Goal: Task Accomplishment & Management: Manage account settings

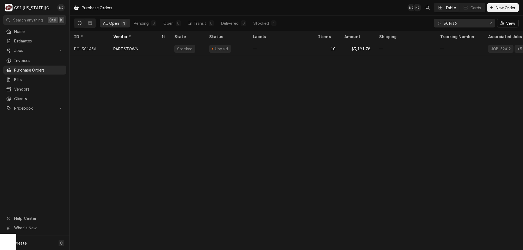
drag, startPoint x: 458, startPoint y: 24, endPoint x: 435, endPoint y: 22, distance: 23.0
click at [436, 23] on div "301436" at bounding box center [464, 23] width 61 height 9
type input "301479"
click at [311, 51] on div "¹ NDA ✈️" at bounding box center [281, 48] width 65 height 13
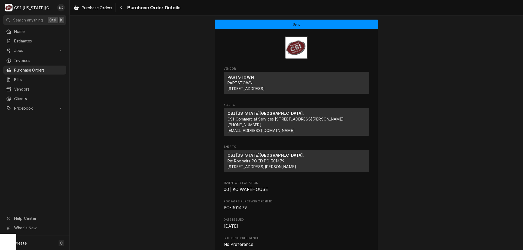
click at [312, 45] on div "Purchase Order Details" at bounding box center [297, 47] width 146 height 23
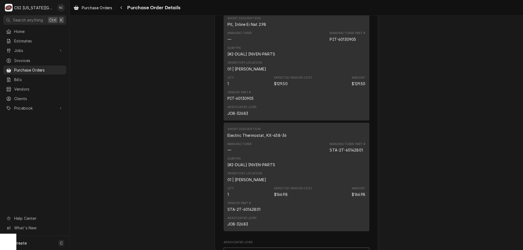
scroll to position [573, 0]
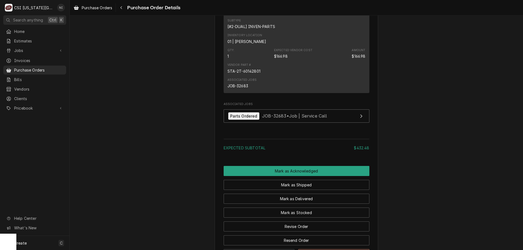
click at [316, 218] on div "Mark as Stocked" at bounding box center [297, 211] width 146 height 14
click at [315, 218] on button "Mark as Stocked" at bounding box center [297, 213] width 146 height 10
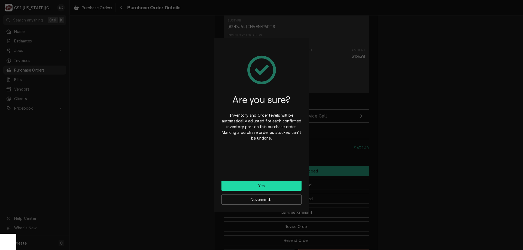
click at [279, 186] on button "Yes" at bounding box center [262, 186] width 80 height 10
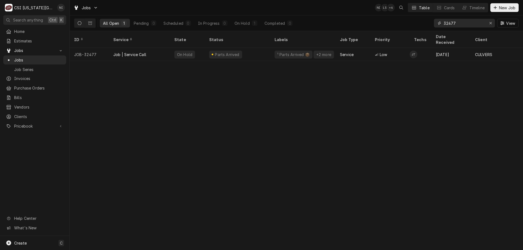
drag, startPoint x: 446, startPoint y: 23, endPoint x: 420, endPoint y: 21, distance: 26.0
click at [421, 21] on div "All Open 1 Pending 0 Scheduled 0 In Progress 0 On Hold 1 Completed 0 32477 View" at bounding box center [296, 23] width 445 height 15
type input "32638"
click at [262, 51] on div "Parts Ordered" at bounding box center [237, 54] width 65 height 13
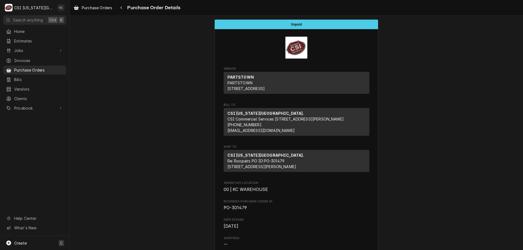
drag, startPoint x: 38, startPoint y: 244, endPoint x: 46, endPoint y: 242, distance: 7.5
click at [39, 244] on div "Create C" at bounding box center [35, 243] width 70 height 14
drag, startPoint x: 113, startPoint y: 206, endPoint x: 139, endPoint y: 220, distance: 29.8
click at [113, 205] on div "Purchase Order" at bounding box center [102, 206] width 37 height 6
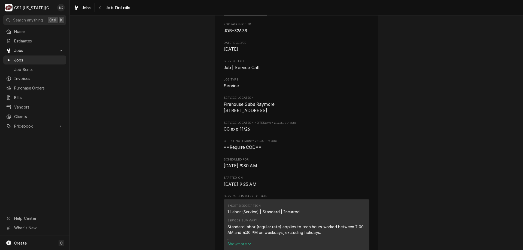
scroll to position [49, 0]
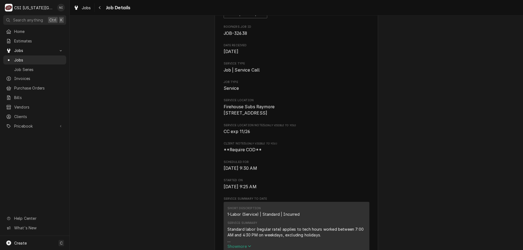
click at [46, 57] on span "Jobs" at bounding box center [38, 60] width 49 height 6
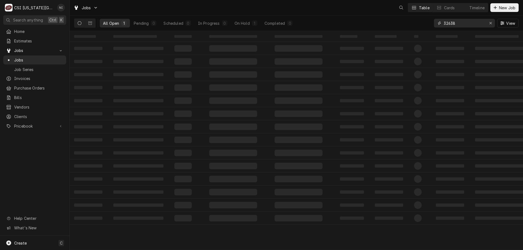
click at [457, 23] on input "32638" at bounding box center [464, 23] width 41 height 9
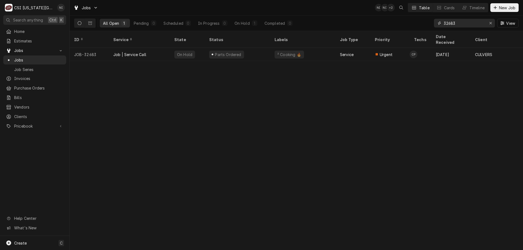
type input "32683"
click at [250, 51] on div "Parts Ordered" at bounding box center [237, 54] width 65 height 13
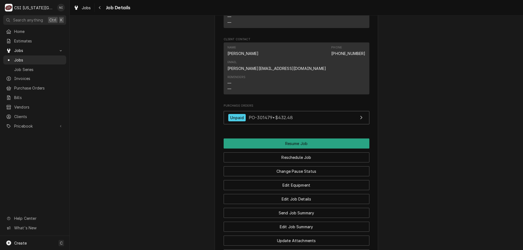
scroll to position [608, 0]
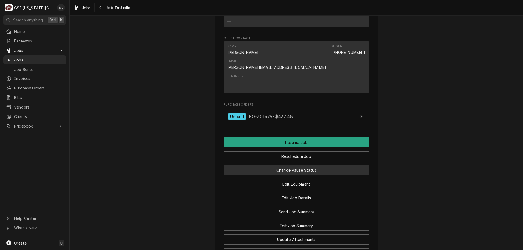
click at [316, 165] on button "Change Pause Status" at bounding box center [297, 170] width 146 height 10
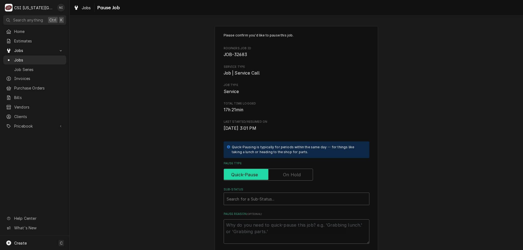
drag, startPoint x: 292, startPoint y: 169, endPoint x: 283, endPoint y: 179, distance: 12.7
click at [291, 170] on input "Pause Type" at bounding box center [268, 175] width 84 height 12
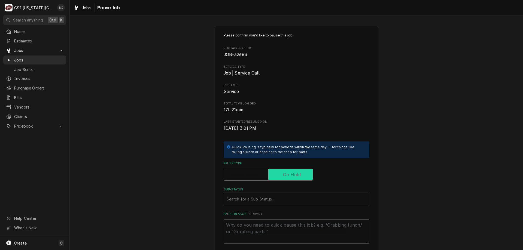
checkbox input "true"
click at [258, 199] on div "Sub-Status" at bounding box center [297, 199] width 140 height 10
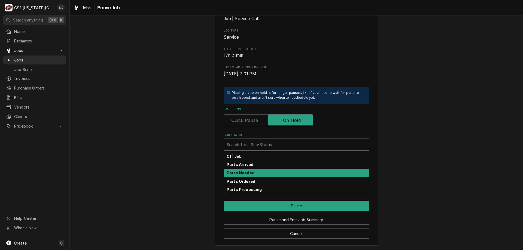
scroll to position [55, 0]
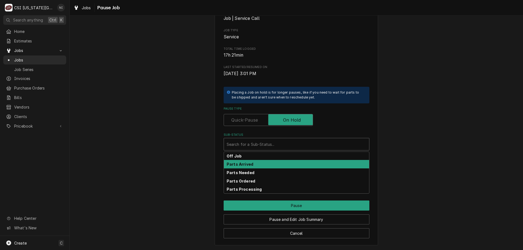
click at [245, 167] on div "Parts Arrived" at bounding box center [296, 164] width 145 height 8
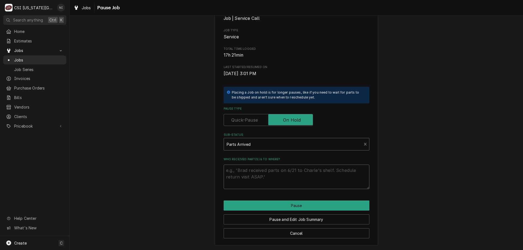
drag, startPoint x: 247, startPoint y: 168, endPoint x: 245, endPoint y: 171, distance: 3.3
click at [247, 169] on textarea "Who received part(s) & to where?" at bounding box center [297, 177] width 146 height 25
type textarea "x"
type textarea "[a"
type textarea "x"
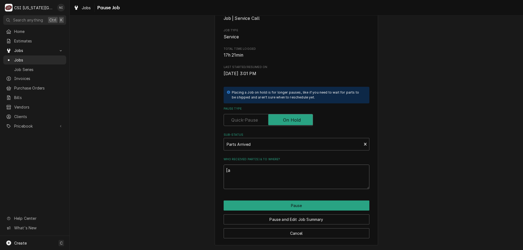
type textarea "[ar"
type textarea "x"
type textarea "[a"
type textarea "x"
type textarea "["
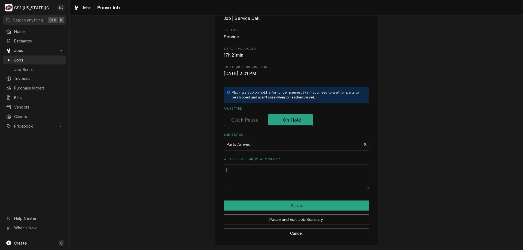
type textarea "x"
type textarea "P"
type textarea "x"
type textarea "Pa"
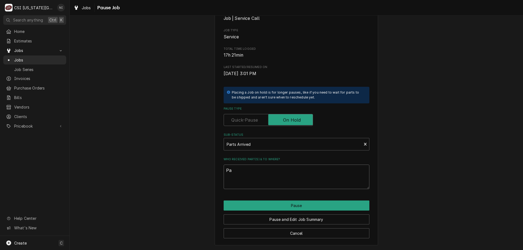
type textarea "x"
type textarea "Part"
type textarea "x"
type textarea "Parts"
type textarea "x"
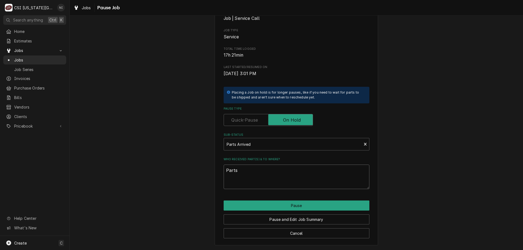
type textarea "Parts"
type textarea "x"
type textarea "Parts o"
type textarea "x"
type textarea "Parts on"
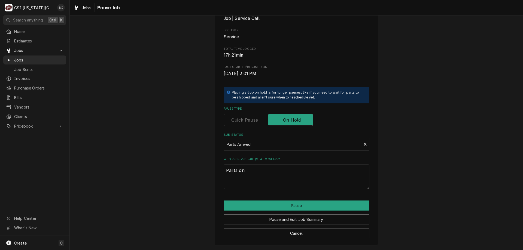
type textarea "x"
type textarea "Parts on"
type textarea "x"
type textarea "Parts on c"
type textarea "x"
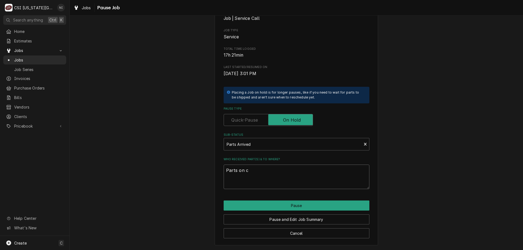
type textarea "Parts on ch"
type textarea "x"
type textarea "Parts on cha"
type textarea "x"
type textarea "Parts on char"
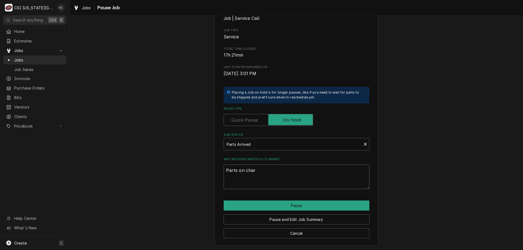
type textarea "x"
type textarea "Parts on charl"
type textarea "x"
type textarea "Parts on charle"
type textarea "x"
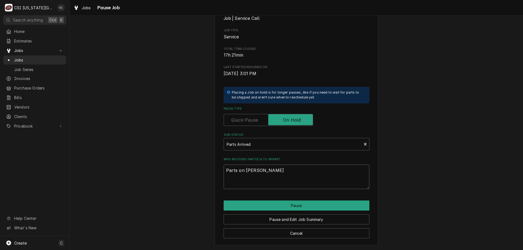
type textarea "Parts on charles"
type textarea "x"
type textarea "Parts on charles"
type textarea "x"
type textarea "Parts on charles s"
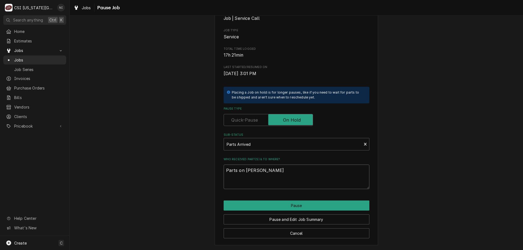
type textarea "x"
type textarea "Parts on charles sh"
type textarea "x"
type textarea "Parts on charles shlf"
type textarea "x"
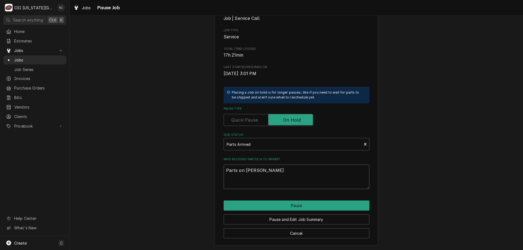
type textarea "Parts on charles shl"
type textarea "x"
type textarea "Parts on charles sh"
type textarea "x"
type textarea "Parts on charles she"
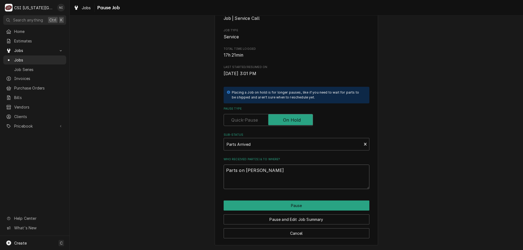
type textarea "x"
type textarea "Parts on charles shel"
type textarea "x"
type textarea "Parts on charles shelf"
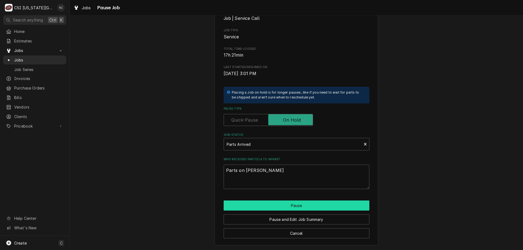
click at [280, 208] on button "Pause" at bounding box center [297, 206] width 146 height 10
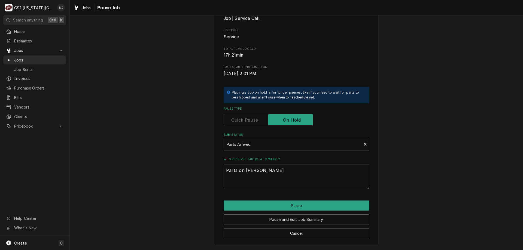
type textarea "x"
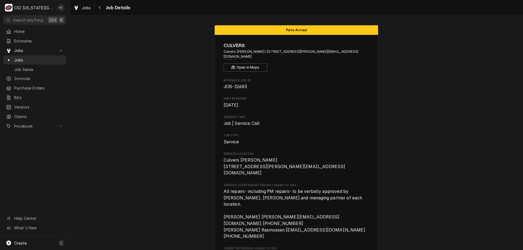
click at [54, 57] on span "Jobs" at bounding box center [38, 60] width 49 height 6
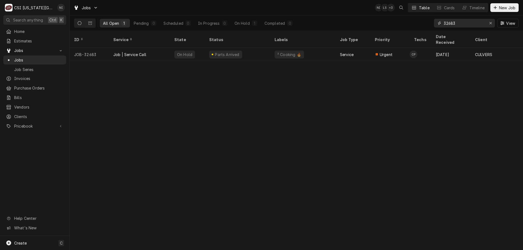
click at [456, 24] on input "32683" at bounding box center [464, 23] width 41 height 9
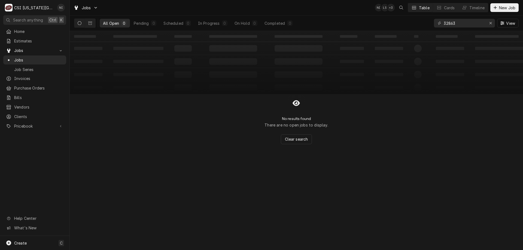
click at [89, 23] on icon "Dynamic Content Wrapper" at bounding box center [90, 23] width 4 height 4
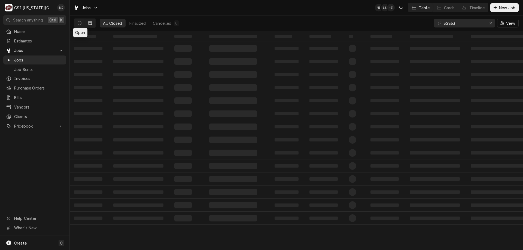
click at [76, 23] on button "Dynamic Content Wrapper" at bounding box center [79, 23] width 10 height 9
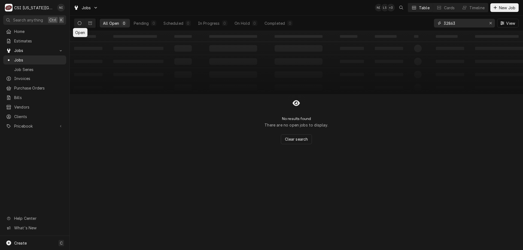
drag, startPoint x: 458, startPoint y: 25, endPoint x: 397, endPoint y: 18, distance: 62.0
click at [397, 18] on div "All Open 0 Pending 0 Scheduled 0 In Progress 0 On Hold 0 Completed 0 32863 View" at bounding box center [296, 23] width 445 height 15
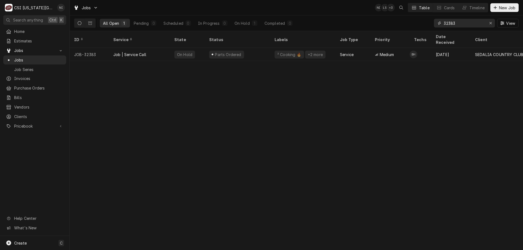
type input "32383"
click at [159, 48] on div "Job | Service Call" at bounding box center [139, 54] width 61 height 13
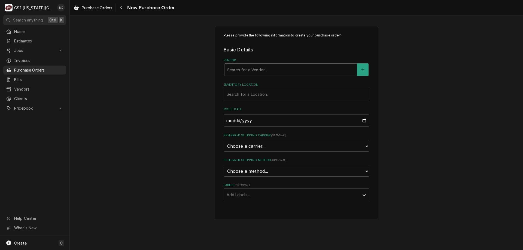
click at [262, 67] on div "Vendor" at bounding box center [290, 70] width 127 height 10
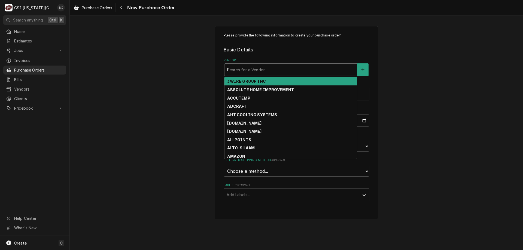
type input "key"
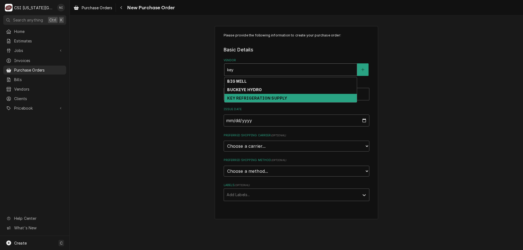
click at [252, 98] on strong "KEY REFRIGERATION SUPPLY" at bounding box center [257, 98] width 60 height 5
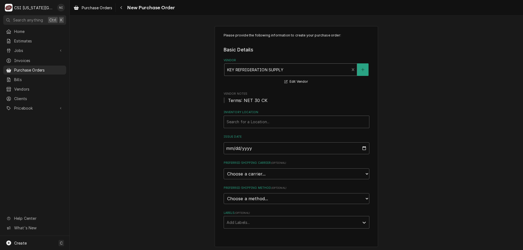
click at [257, 118] on div "Inventory Location" at bounding box center [297, 122] width 140 height 10
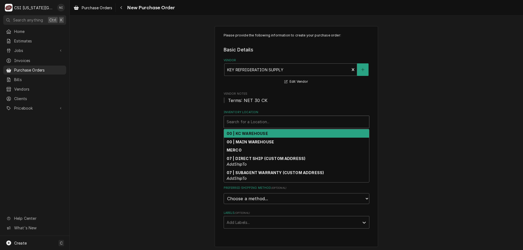
click at [249, 135] on strong "00 | KC WAREHOUSE" at bounding box center [247, 133] width 41 height 5
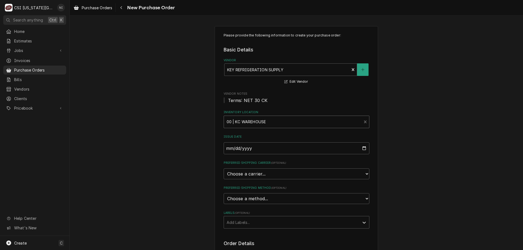
click at [237, 222] on div "Labels" at bounding box center [292, 223] width 130 height 10
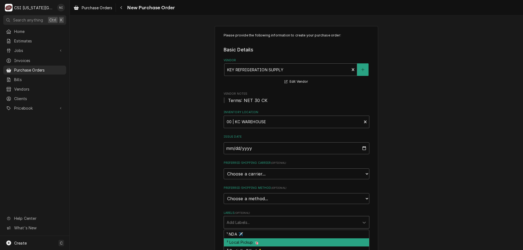
click at [243, 241] on div "² Local Pickup 🛍️" at bounding box center [296, 243] width 145 height 8
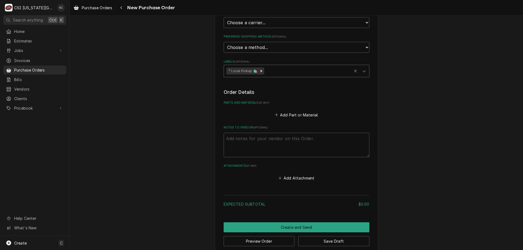
scroll to position [159, 0]
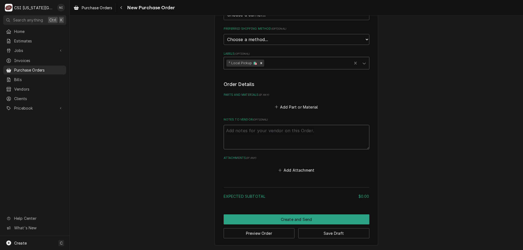
click at [260, 137] on textarea "Notes to Vendor ( optional )" at bounding box center [297, 137] width 146 height 25
type textarea "x"
type textarea "c"
type textarea "x"
type textarea "co"
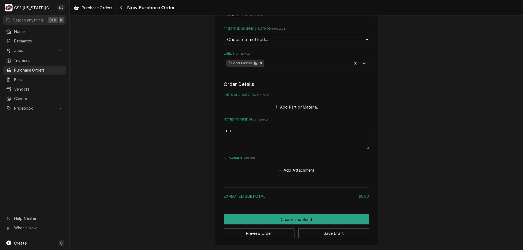
type textarea "x"
type textarea "cod"
type textarea "x"
type textarea "[PERSON_NAME]"
type textarea "x"
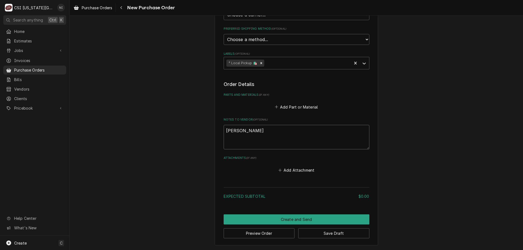
type textarea "[PERSON_NAME]"
type textarea "x"
type textarea "[PERSON_NAME]"
type textarea "x"
type textarea "[PERSON_NAME]"
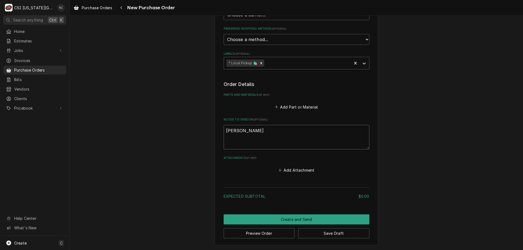
type textarea "x"
type textarea "[PERSON_NAME]"
type textarea "x"
type textarea "[PERSON_NAME]"
type textarea "x"
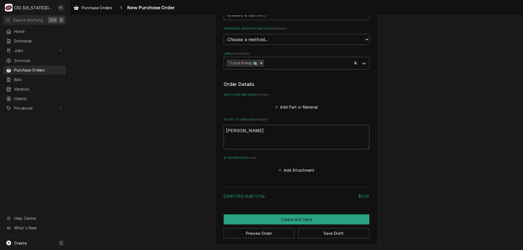
type textarea "[PERSON_NAME]"
type textarea "x"
type textarea "[PERSON_NAME]"
type textarea "x"
type textarea "[PERSON_NAME]"
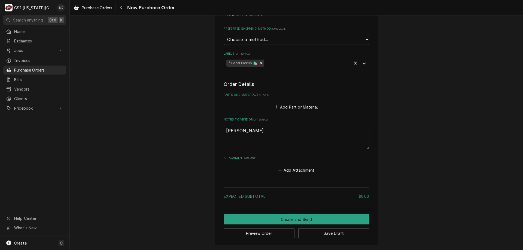
type textarea "x"
type textarea "cody truck"
type textarea "x"
type textarea "cody truck"
type textarea "x"
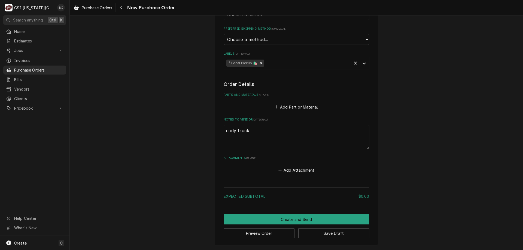
type textarea "cody truck s"
type textarea "x"
type textarea "cody truck st"
type textarea "x"
type textarea "[PERSON_NAME]"
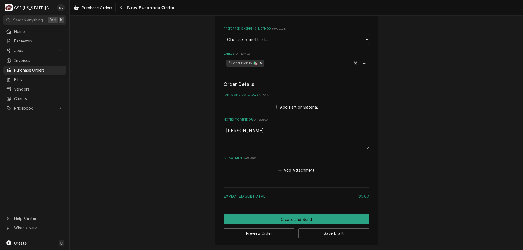
type textarea "x"
type textarea "[PERSON_NAME]"
type textarea "x"
type textarea "cody truck sto"
type textarea "x"
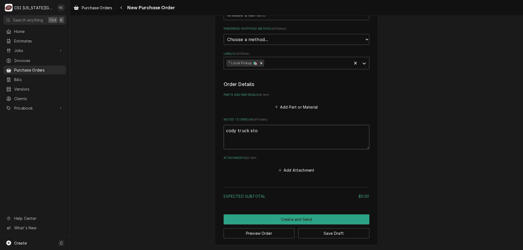
type textarea "cody truck stoc"
type textarea "x"
type textarea "cody truck stock"
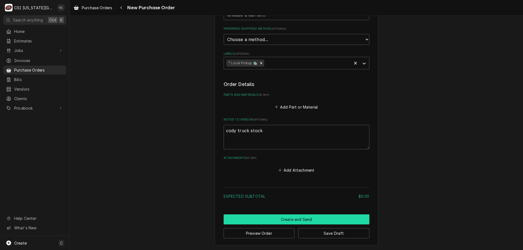
click at [279, 218] on button "Create and Send" at bounding box center [297, 220] width 146 height 10
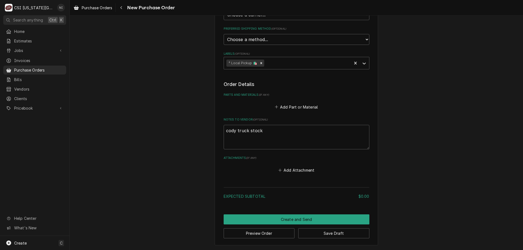
scroll to position [156, 0]
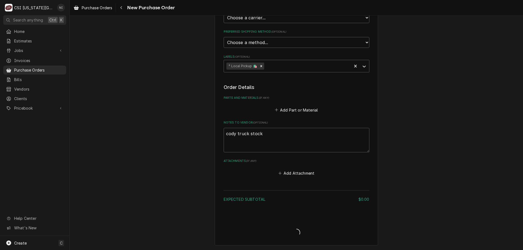
type textarea "x"
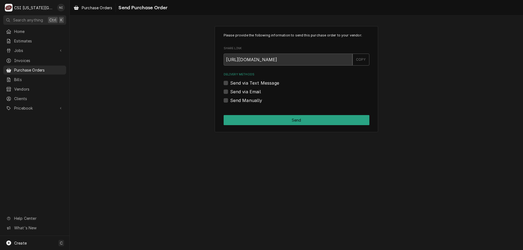
click at [230, 101] on label "Send Manually" at bounding box center [246, 100] width 32 height 7
click at [230, 101] on input "Send Manually" at bounding box center [303, 103] width 146 height 12
checkbox input "true"
click at [240, 119] on button "Send" at bounding box center [297, 120] width 146 height 10
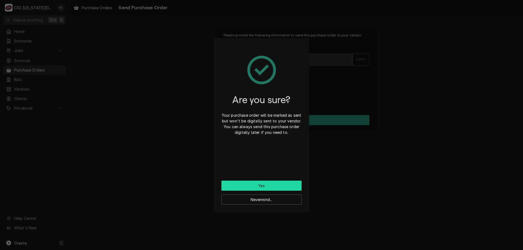
click at [246, 185] on button "Yes" at bounding box center [262, 186] width 80 height 10
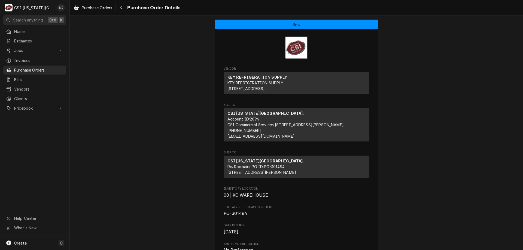
click at [54, 67] on span "Purchase Orders" at bounding box center [38, 70] width 49 height 6
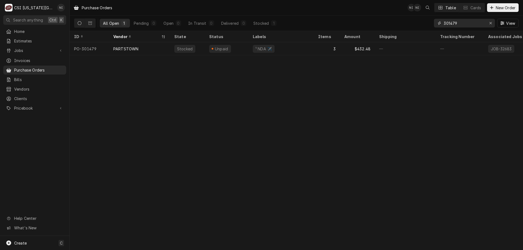
click at [459, 24] on input "301479" at bounding box center [464, 23] width 41 height 9
type input "301455"
click at [307, 44] on div "—" at bounding box center [281, 48] width 65 height 13
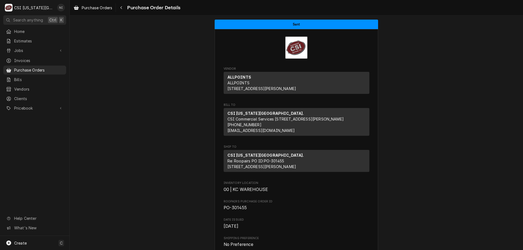
drag, startPoint x: 519, startPoint y: 35, endPoint x: 523, endPoint y: 53, distance: 18.5
click at [523, 55] on div "Sent Vendor ALLPOINTS ALLPOINTS 200 International Way PO Box 999 Winstead, CT 0…" at bounding box center [297, 133] width 454 height 235
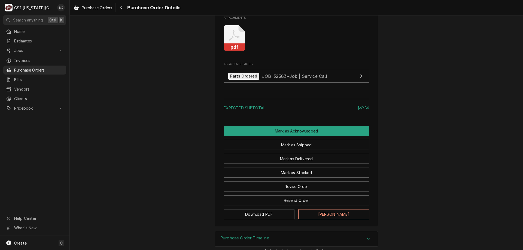
scroll to position [421, 0]
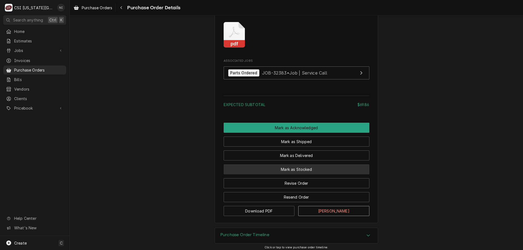
click at [313, 175] on button "Mark as Stocked" at bounding box center [297, 170] width 146 height 10
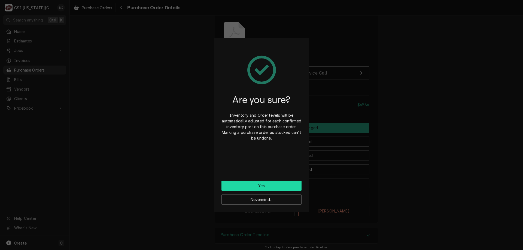
click at [285, 185] on button "Yes" at bounding box center [262, 186] width 80 height 10
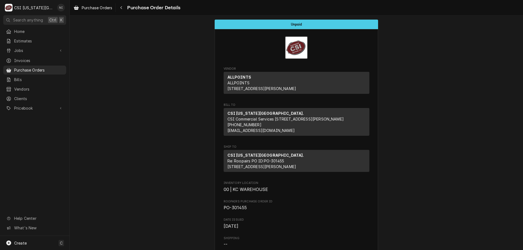
click at [47, 67] on span "Purchase Orders" at bounding box center [38, 70] width 49 height 6
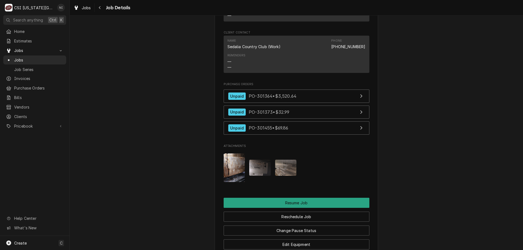
scroll to position [677, 0]
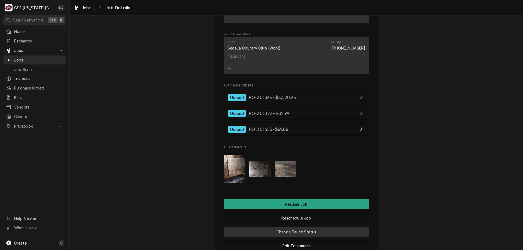
click at [301, 227] on button "Change Pause Status" at bounding box center [297, 232] width 146 height 10
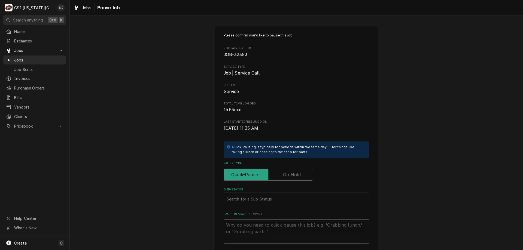
click at [286, 174] on label "Pause Type" at bounding box center [268, 175] width 89 height 12
click at [286, 174] on input "Pause Type" at bounding box center [268, 175] width 84 height 12
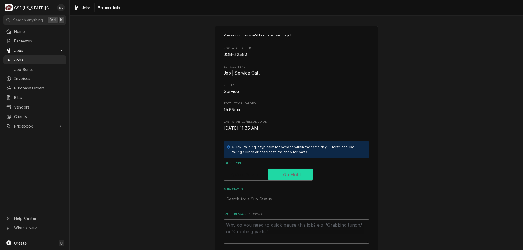
checkbox input "true"
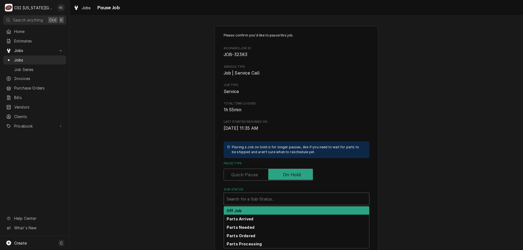
click at [279, 198] on div "Sub-Status" at bounding box center [297, 199] width 140 height 10
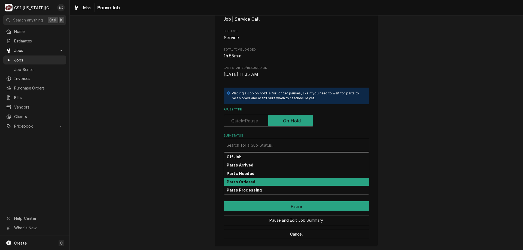
scroll to position [55, 0]
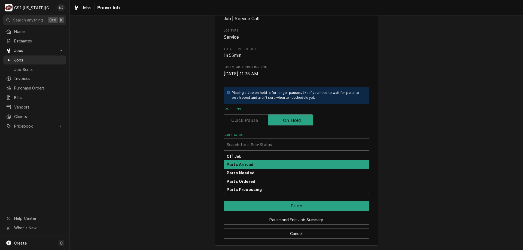
click at [250, 167] on strong "Parts Arrived" at bounding box center [240, 164] width 27 height 5
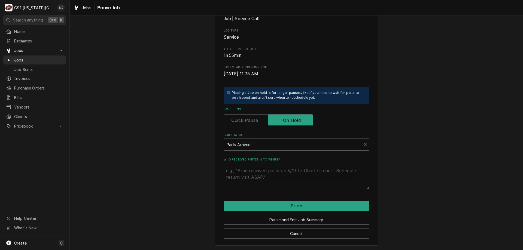
click at [249, 174] on textarea "Who received part(s) & to where?" at bounding box center [297, 177] width 146 height 25
type textarea "x"
type textarea "r"
type textarea "x"
type textarea "re"
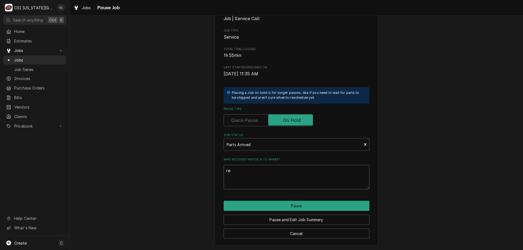
type textarea "x"
type textarea "rem"
type textarea "x"
type textarea "remi"
type textarea "x"
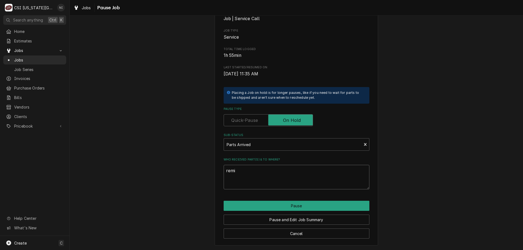
type textarea "remin"
type textarea "x"
type textarea "remi"
type textarea "x"
type textarea "rem"
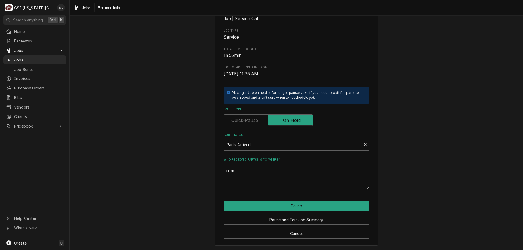
type textarea "x"
type textarea "rema"
type textarea "x"
type textarea "remai"
type textarea "x"
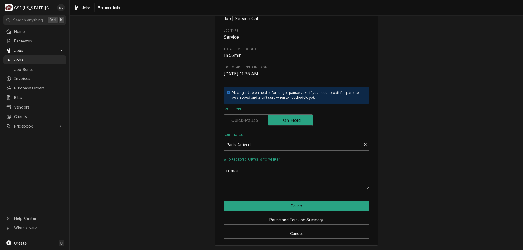
type textarea "remain"
type textarea "x"
type textarea "remaini"
type textarea "x"
type textarea "remainin"
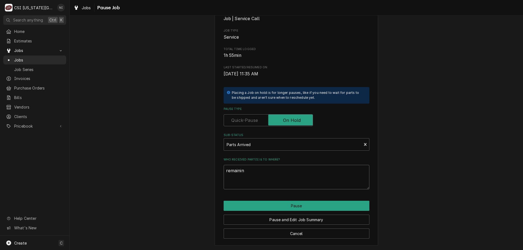
type textarea "x"
type textarea "remaining"
type textarea "x"
type textarea "remaining"
type textarea "x"
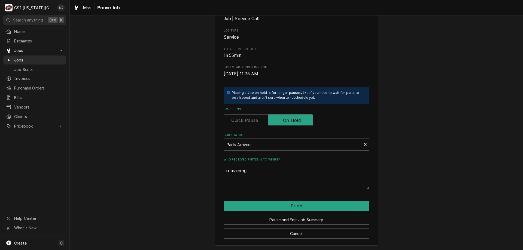
type textarea "remaining k"
type textarea "x"
type textarea "remaining kon"
type textarea "x"
type textarea "remaining ko"
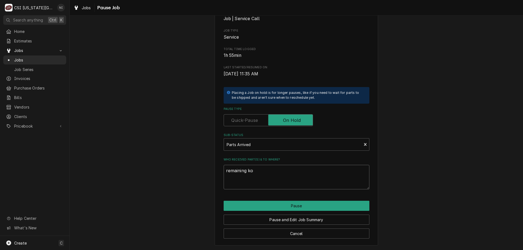
type textarea "x"
type textarea "remaining k"
type textarea "x"
type textarea "remaining kn"
type textarea "x"
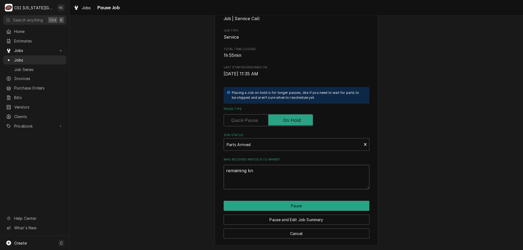
type textarea "remaining kno"
type textarea "x"
type textarea "remaining knob"
type textarea "x"
type textarea "remaining knobs"
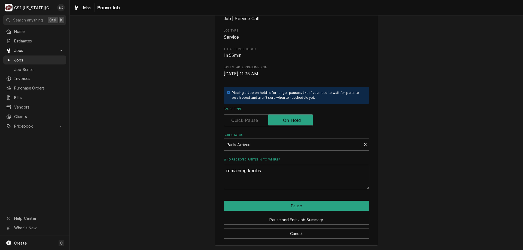
type textarea "x"
type textarea "remaining knobs"
type textarea "x"
type textarea "remaining knobs o"
type textarea "x"
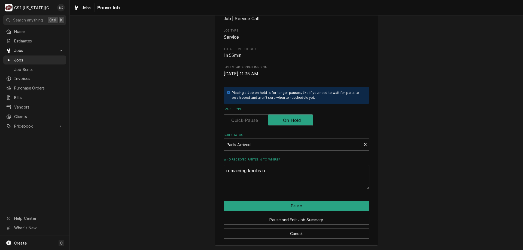
type textarea "remaining knobs on"
type textarea "x"
type textarea "remaining knobs on"
type textarea "x"
type textarea "remaining knobs on h"
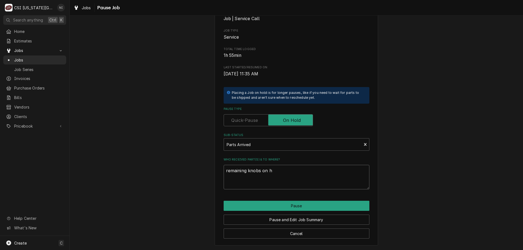
type textarea "x"
type textarea "remaining knobs on ha"
type textarea "x"
type textarea "remaining knobs on haw"
type textarea "x"
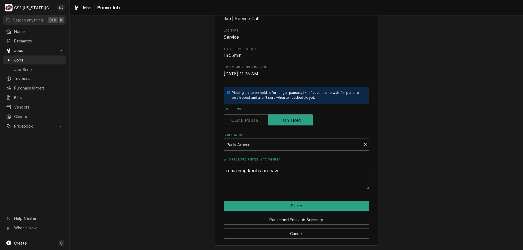
type textarea "remaining knobs on hawk"
type textarea "x"
type textarea "remaining knobs on hawki"
type textarea "x"
type textarea "remaining knobs on hawkin"
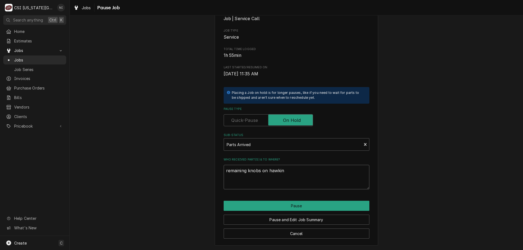
type textarea "x"
type textarea "remaining knobs on hawkins"
type textarea "x"
type textarea "remaining knobs on hawkins"
type textarea "x"
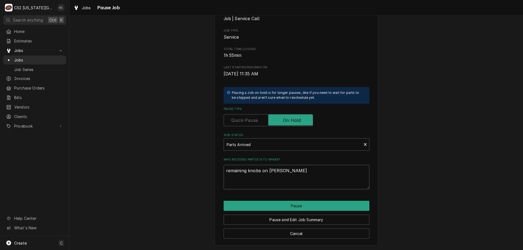
type textarea "remaining knobs on hawkins s"
type textarea "x"
type textarea "remaining knobs on hawkins sh"
type textarea "x"
type textarea "remaining knobs on hawkins she"
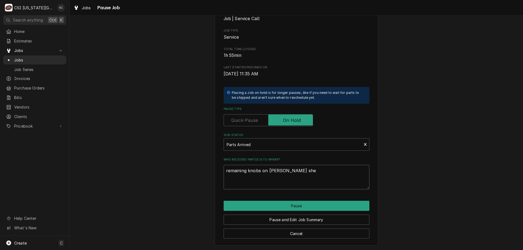
type textarea "x"
type textarea "remaining knobs on hawkins shel"
type textarea "x"
type textarea "remaining knobs on hawkins shelf"
click at [311, 206] on button "Pause" at bounding box center [297, 206] width 146 height 10
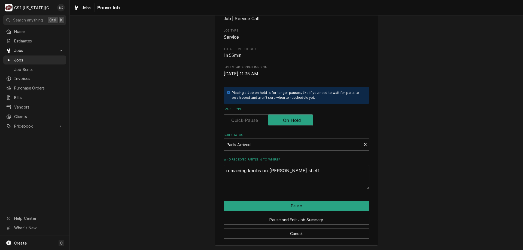
type textarea "x"
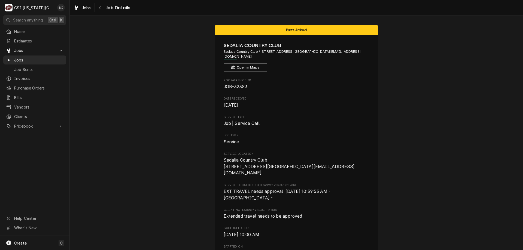
click at [30, 57] on span "Jobs" at bounding box center [38, 60] width 49 height 6
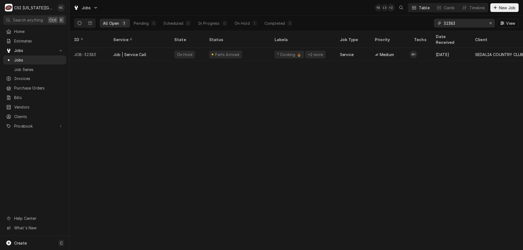
drag, startPoint x: 462, startPoint y: 23, endPoint x: 425, endPoint y: 19, distance: 37.9
click at [425, 19] on div "All Open 1 Pending 0 Scheduled 0 In Progress 0 On Hold 1 Completed 0 32383 View" at bounding box center [296, 23] width 445 height 15
click at [491, 23] on icon "Erase input" at bounding box center [491, 23] width 3 height 4
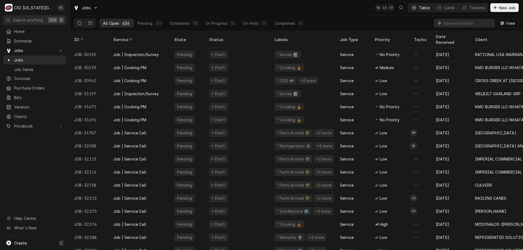
click at [463, 23] on input "Dynamic Content Wrapper" at bounding box center [468, 23] width 49 height 9
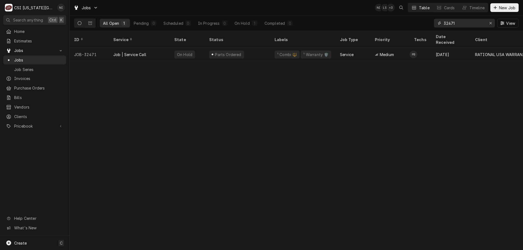
type input "32471"
click at [167, 50] on div "Job | Service Call" at bounding box center [139, 54] width 61 height 13
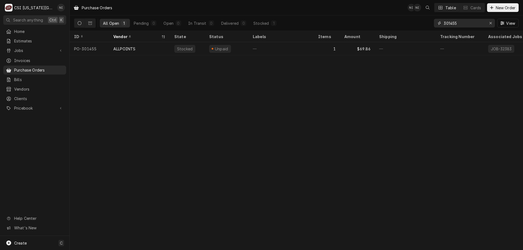
click at [491, 26] on button "Erase input" at bounding box center [491, 23] width 9 height 9
click at [478, 24] on input "Dynamic Content Wrapper" at bounding box center [469, 23] width 51 height 9
type input "301456"
click at [307, 46] on div "¹ NDA ✈️" at bounding box center [281, 48] width 65 height 13
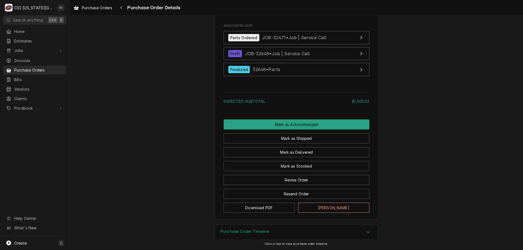
scroll to position [1603, 0]
click at [330, 166] on button "Mark as Stocked" at bounding box center [297, 166] width 146 height 10
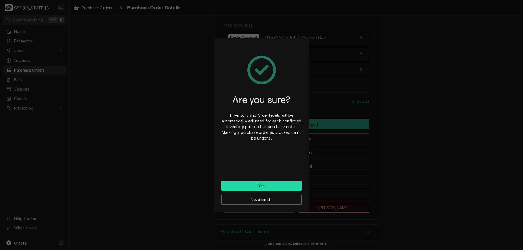
click at [288, 187] on button "Yes" at bounding box center [262, 186] width 80 height 10
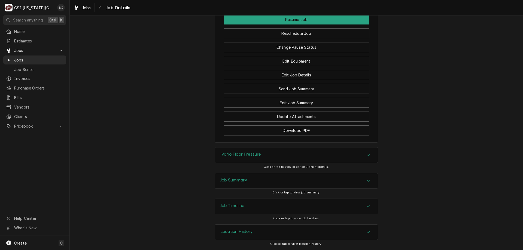
scroll to position [670, 0]
click at [323, 52] on button "Change Pause Status" at bounding box center [297, 47] width 146 height 10
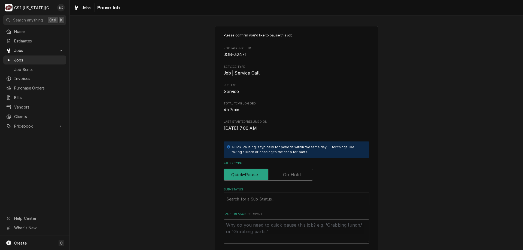
drag, startPoint x: 283, startPoint y: 173, endPoint x: 282, endPoint y: 182, distance: 8.8
click at [283, 174] on label "Pause Type" at bounding box center [268, 175] width 89 height 12
click at [283, 174] on input "Pause Type" at bounding box center [268, 175] width 84 height 12
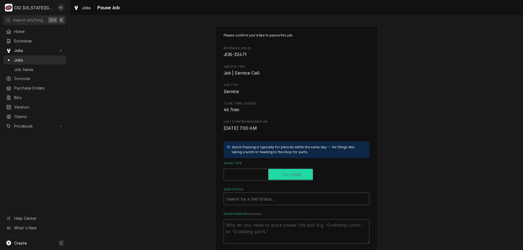
checkbox input "true"
click at [277, 201] on div "Sub-Status" at bounding box center [297, 199] width 140 height 10
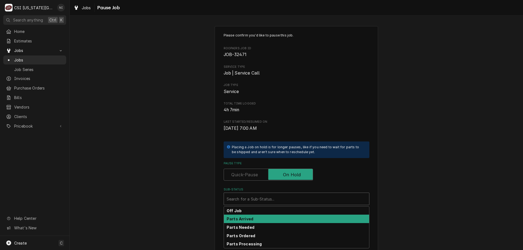
click at [241, 219] on strong "Parts Arrived" at bounding box center [240, 219] width 27 height 5
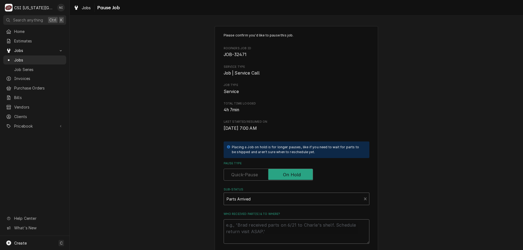
click at [244, 226] on textarea "Who received part(s) & to where?" at bounding box center [297, 232] width 146 height 25
type textarea "x"
type textarea "p"
type textarea "x"
type textarea "pr"
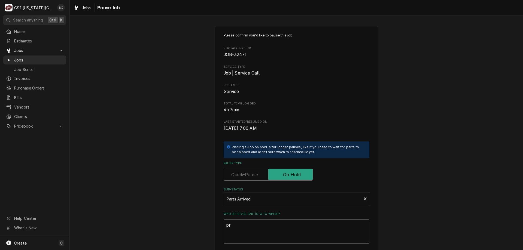
type textarea "x"
type textarea "prs"
type textarea "x"
type textarea "prs"
type textarea "x"
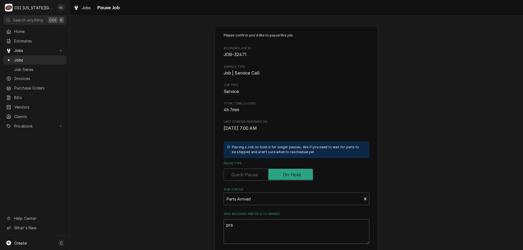
type textarea "prs"
type textarea "x"
type textarea "pr"
type textarea "x"
type textarea "p"
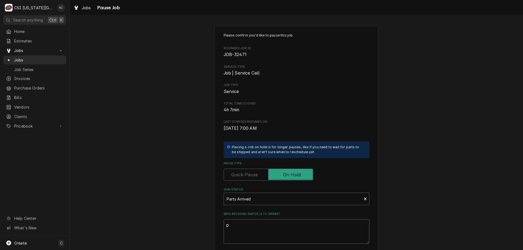
type textarea "x"
type textarea "pa"
type textarea "x"
type textarea "par"
type textarea "x"
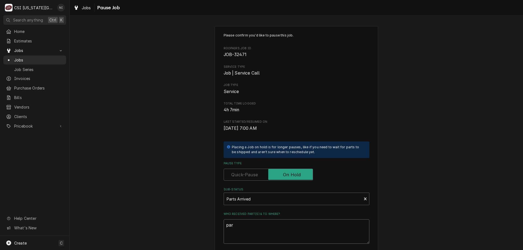
type textarea "part"
type textarea "x"
type textarea "parts"
type textarea "x"
type textarea "parts"
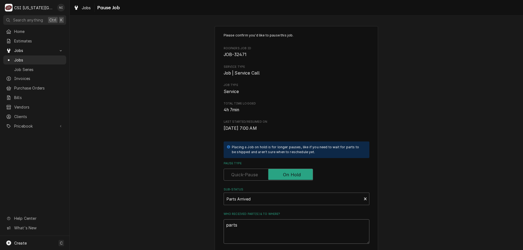
type textarea "x"
type textarea "parts o"
type textarea "x"
type textarea "parts on"
type textarea "x"
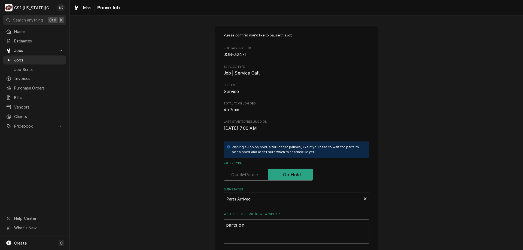
type textarea "parts on b"
type textarea "x"
type textarea "parts on bu"
type textarea "x"
type textarea "parts on bus"
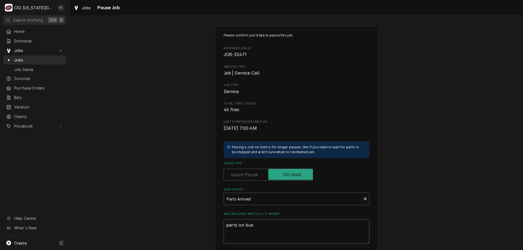
type textarea "x"
type textarea "parts on bust"
type textarea "x"
type textarea "parts on busta"
type textarea "x"
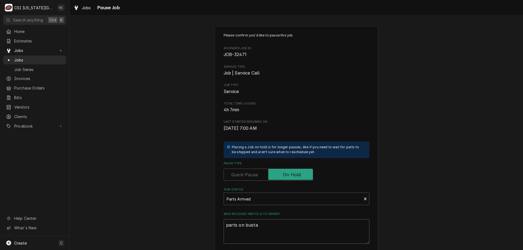
type textarea "parts on busta"
type textarea "x"
type textarea "parts on busta s"
type textarea "x"
type textarea "parts on busta sh"
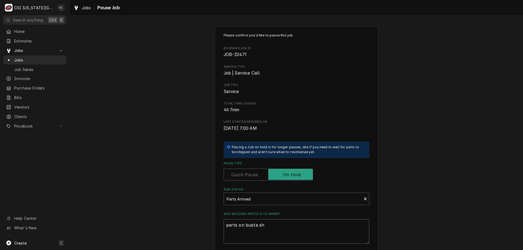
type textarea "x"
type textarea "parts on busta she"
type textarea "x"
type textarea "parts on busta shel"
type textarea "x"
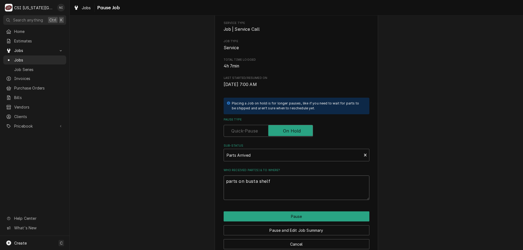
scroll to position [55, 0]
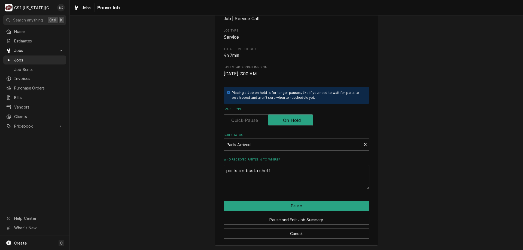
type textarea "parts on busta shelf"
click at [317, 206] on button "Pause" at bounding box center [297, 206] width 146 height 10
type textarea "x"
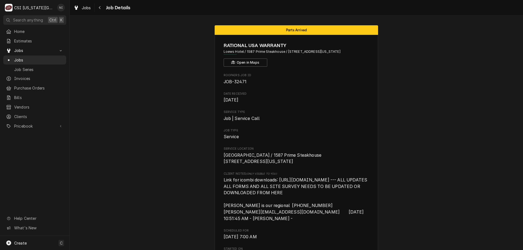
click at [58, 58] on span "Jobs" at bounding box center [38, 60] width 49 height 6
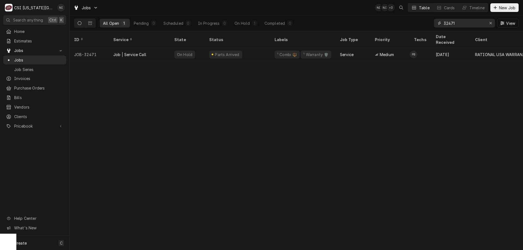
drag, startPoint x: 459, startPoint y: 24, endPoint x: 412, endPoint y: 21, distance: 46.4
click at [414, 23] on div "All Open 1 Pending 0 Scheduled 0 In Progress 0 On Hold 1 Completed 0 32471 View" at bounding box center [296, 23] width 445 height 15
type input "32648"
click at [270, 48] on div "Draft" at bounding box center [237, 54] width 65 height 13
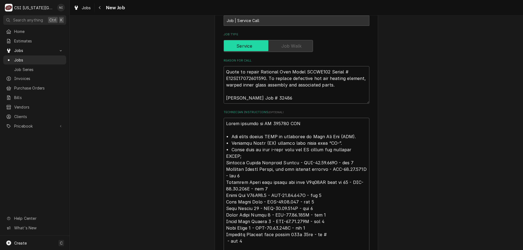
scroll to position [391, 0]
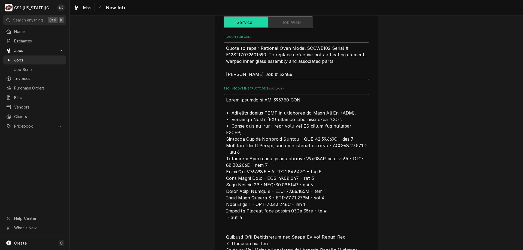
click at [224, 99] on textarea "Technician Instructions ( optional )" at bounding box center [297, 214] width 146 height 240
type textarea "x"
type textarea "Parts ordered on PO 310456 NDA • All parts orders MUST be processed as Next Day…"
type textarea "x"
type textarea "p Parts ordered on PO 310456 NDA • All parts orders MUST be processed as Next D…"
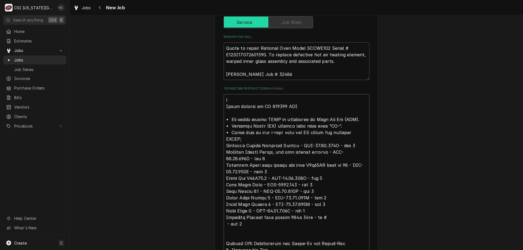
type textarea "x"
type textarea "pa Parts ordered on PO 310456 NDA • All parts orders MUST be processed as Next …"
type textarea "x"
type textarea "par Parts ordered on PO 310456 NDA • All parts orders MUST be processed as Next…"
type textarea "x"
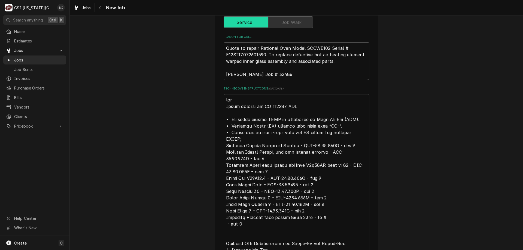
type textarea "pars Parts ordered on PO 310456 NDA • All parts orders MUST be processed as Nex…"
type textarea "x"
type textarea "pars o Parts ordered on PO 310456 NDA • All parts orders MUST be processed as N…"
type textarea "x"
type textarea "pars on Parts ordered on PO 310456 NDA • All parts orders MUST be processed as …"
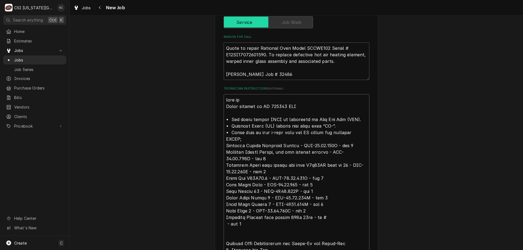
type textarea "x"
type textarea "pars on Parts ordered on PO 310456 NDA • All parts orders MUST be processed as …"
type textarea "x"
type textarea "pars on Parts ordered on PO 310456 NDA • All parts orders MUST be processed as …"
type textarea "x"
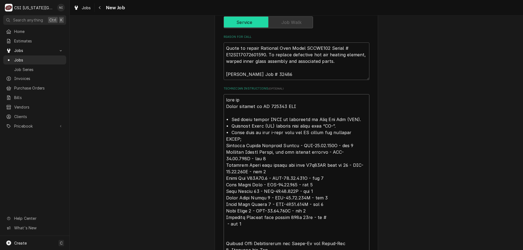
type textarea "pars o Parts ordered on PO 310456 NDA • All parts orders MUST be processed as N…"
type textarea "x"
type textarea "pars Parts ordered on PO 310456 NDA • All parts orders MUST be processed as Nex…"
type textarea "x"
type textarea "pars Parts ordered on PO 310456 NDA • All parts orders MUST be processed as Nex…"
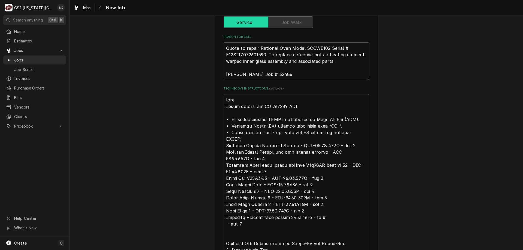
type textarea "x"
type textarea "par Parts ordered on PO 310456 NDA • All parts orders MUST be processed as Next…"
type textarea "x"
type textarea "part Parts ordered on PO 310456 NDA • All parts orders MUST be processed as Nex…"
type textarea "x"
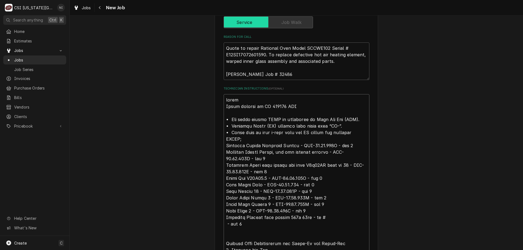
type textarea "parts Parts ordered on PO 310456 NDA • All parts orders MUST be processed as Ne…"
type textarea "x"
type textarea "parts o Parts ordered on PO 310456 NDA • All parts orders MUST be processed as …"
type textarea "x"
type textarea "parts on Parts ordered on PO 310456 NDA • All parts orders MUST be processed as…"
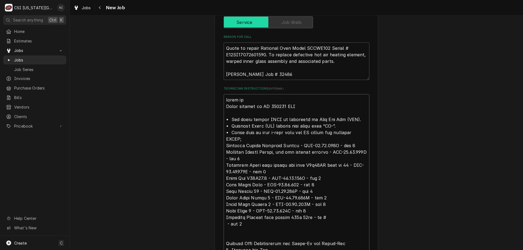
type textarea "x"
type textarea "parts on Parts ordered on PO 310456 NDA • All parts orders MUST be processed as…"
type textarea "x"
type textarea "parts on m Parts ordered on PO 310456 NDA • All parts orders MUST be processed …"
type textarea "x"
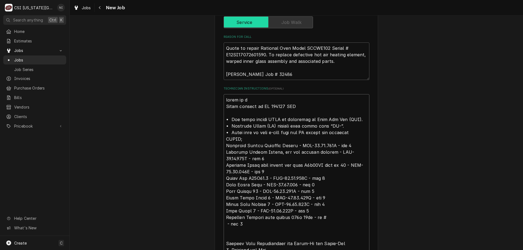
type textarea "parts on ma Parts ordered on PO 310456 NDA • All parts orders MUST be processed…"
type textarea "x"
type textarea "parts on mar Parts ordered on PO 310456 NDA • All parts orders MUST be processe…"
type textarea "x"
type textarea "parts on mars Parts ordered on PO 310456 NDA • All parts orders MUST be process…"
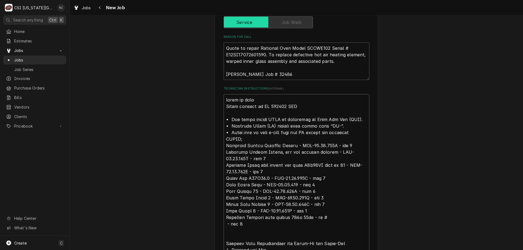
type textarea "x"
type textarea "parts on marsh Parts ordered on PO 310456 NDA • All parts orders MUST be proces…"
type textarea "x"
type textarea "parts on marsha Parts ordered on PO 310456 NDA • All parts orders MUST be proce…"
type textarea "x"
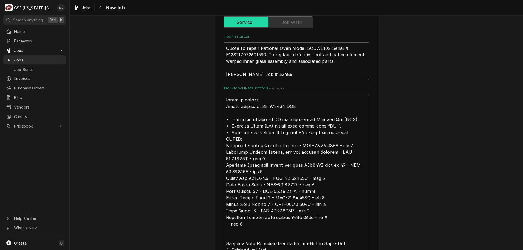
type textarea "parts on marshal Parts ordered on PO 310456 NDA • All parts orders MUST be proc…"
type textarea "x"
type textarea "parts on marshall Parts ordered on PO 310456 NDA • All parts orders MUST be pro…"
type textarea "x"
type textarea "parts on marshall s Parts ordered on PO 310456 NDA • All parts orders MUST be p…"
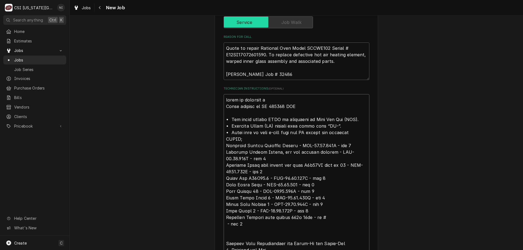
type textarea "x"
type textarea "parts on marshall sh Parts ordered on PO 310456 NDA • All parts orders MUST be …"
type textarea "x"
type textarea "parts on marshall she Parts ordered on PO 310456 NDA • All parts orders MUST be…"
type textarea "x"
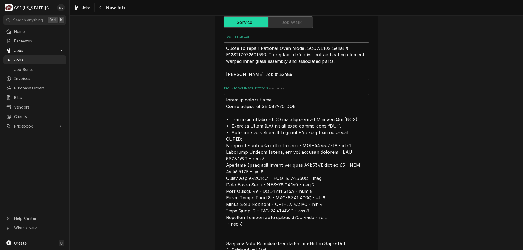
type textarea "parts on marshall shel Parts ordered on PO 310456 NDA • All parts orders MUST b…"
type textarea "x"
type textarea "parts on marshall shelf Parts ordered on PO 310456 NDA • All parts orders MUST …"
type textarea "x"
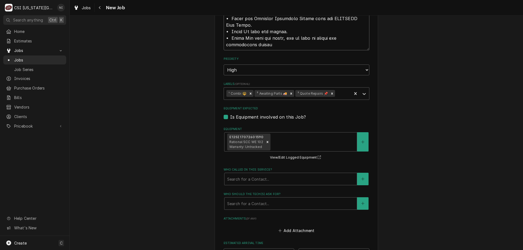
scroll to position [701, 0]
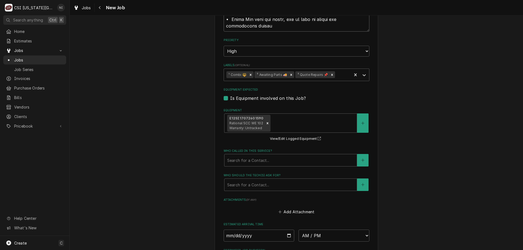
click at [290, 75] on icon "Remove ³ Awaiting Parts 🚚" at bounding box center [291, 75] width 4 height 4
type textarea "parts on marshall shelf Parts ordered on PO 310456 NDA • All parts orders MUST …"
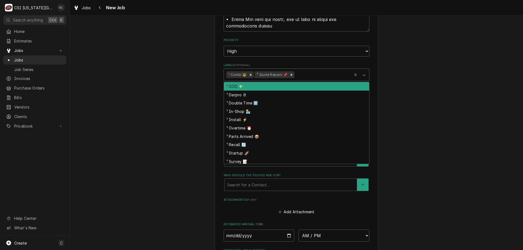
click at [363, 75] on icon "Labels" at bounding box center [364, 75] width 3 height 2
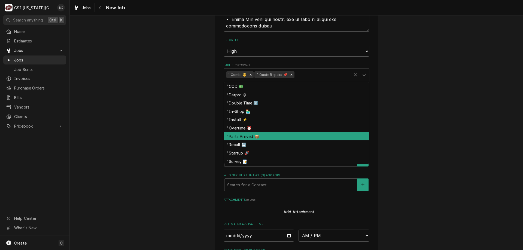
click at [251, 135] on div "¹ Parts Arrived 📦" at bounding box center [296, 136] width 145 height 8
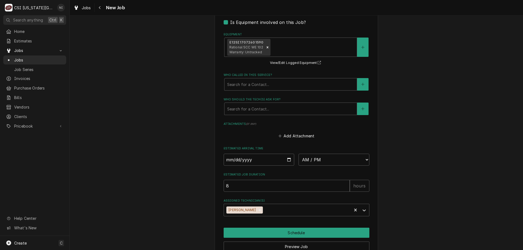
scroll to position [804, 0]
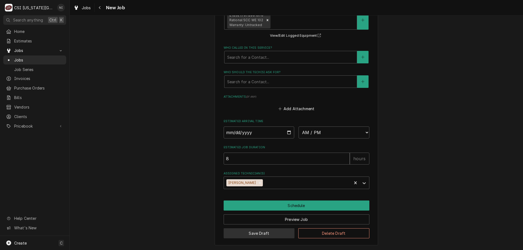
click at [270, 233] on button "Save Draft" at bounding box center [259, 234] width 71 height 10
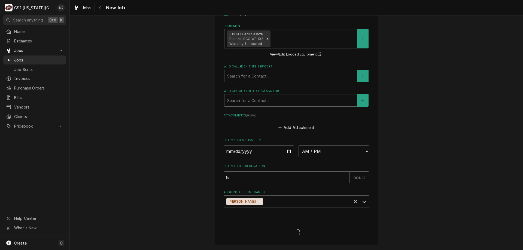
type textarea "x"
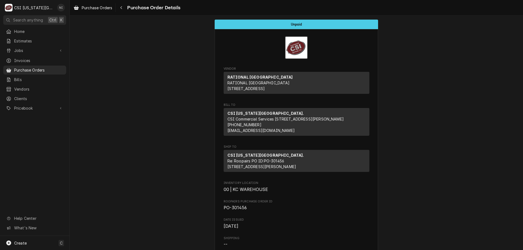
click at [47, 67] on span "Purchase Orders" at bounding box center [38, 70] width 49 height 6
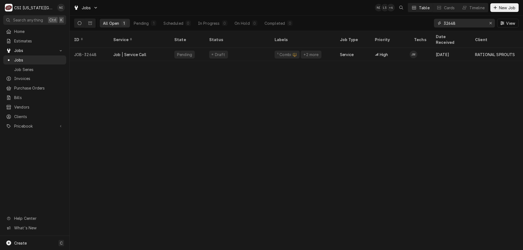
click at [490, 24] on icon "Erase input" at bounding box center [491, 23] width 3 height 4
click at [472, 23] on input "Dynamic Content Wrapper" at bounding box center [469, 23] width 51 height 9
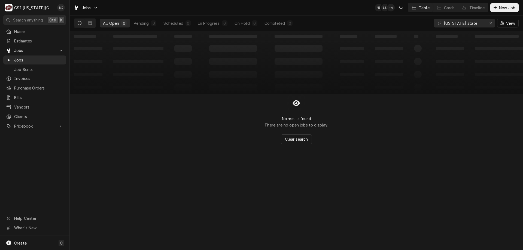
drag, startPoint x: 469, startPoint y: 23, endPoint x: 426, endPoint y: 25, distance: 43.6
click at [426, 25] on div "All Open 0 Pending 0 Scheduled 0 In Progress 0 On Hold 0 Completed 0 kansas sta…" at bounding box center [296, 23] width 445 height 15
type input "elec"
click at [491, 24] on icon "Erase input" at bounding box center [491, 23] width 3 height 4
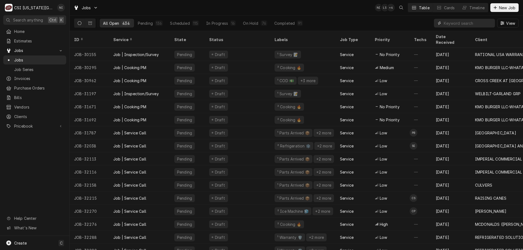
click at [450, 24] on input "Dynamic Content Wrapper" at bounding box center [468, 23] width 49 height 9
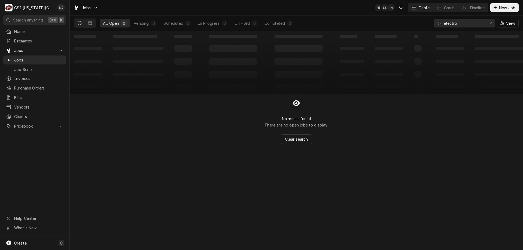
type input "electro"
click at [89, 22] on icon "Dynamic Content Wrapper" at bounding box center [90, 23] width 4 height 3
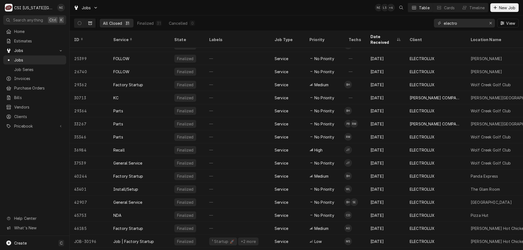
scroll to position [70, 0]
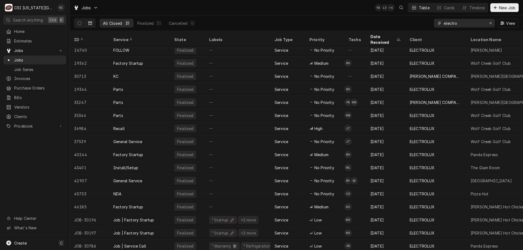
click at [492, 23] on div "Erase input" at bounding box center [490, 22] width 5 height 5
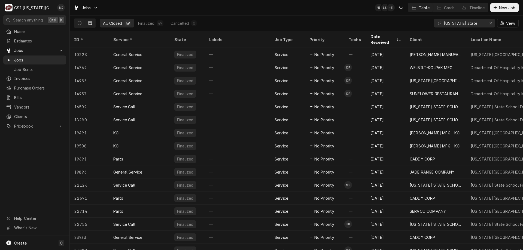
type input "kansas state"
click at [381, 35] on div "Date Received" at bounding box center [383, 39] width 25 height 11
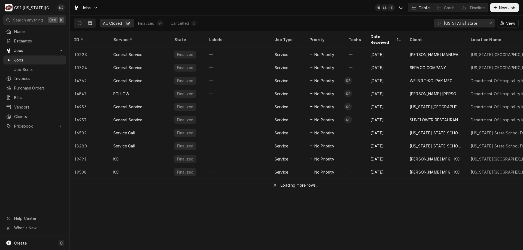
click at [383, 35] on div "Date Received" at bounding box center [383, 39] width 25 height 11
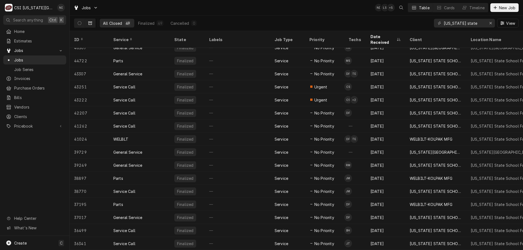
scroll to position [0, 0]
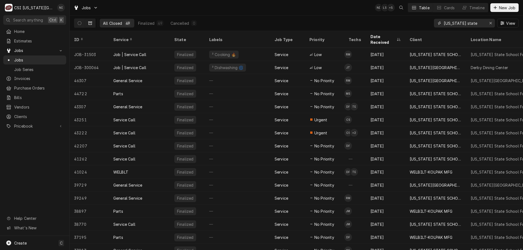
click at [491, 23] on icon "Erase input" at bounding box center [491, 23] width 3 height 4
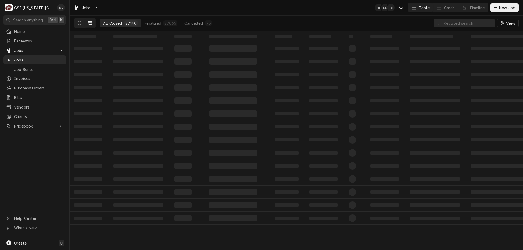
click at [78, 24] on icon "Dynamic Content Wrapper" at bounding box center [80, 23] width 4 height 4
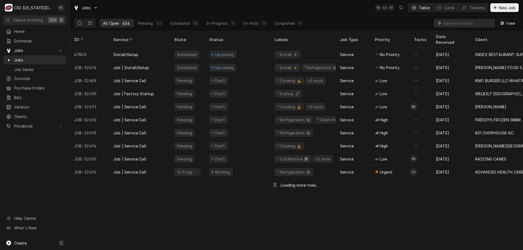
click at [458, 25] on input "Dynamic Content Wrapper" at bounding box center [468, 23] width 49 height 9
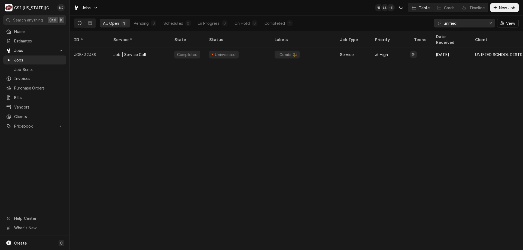
drag, startPoint x: 458, startPoint y: 23, endPoint x: 433, endPoint y: 23, distance: 25.4
click at [433, 23] on div "All Open 1 Pending 0 Scheduled 0 In Progress 0 On Hold 0 Completed 1 unified Vi…" at bounding box center [296, 23] width 445 height 15
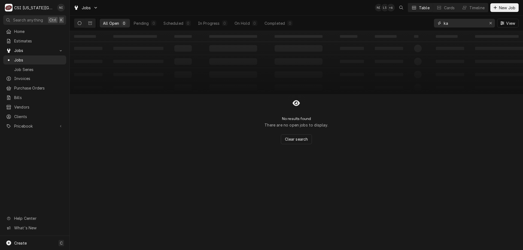
type input "k"
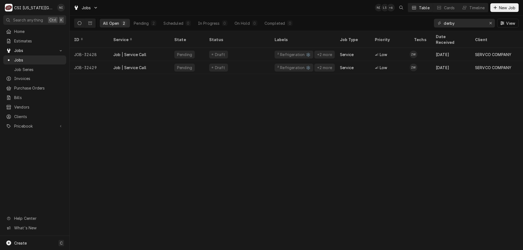
click at [249, 51] on div "Draft" at bounding box center [237, 54] width 65 height 13
click at [245, 61] on div "Draft" at bounding box center [237, 67] width 65 height 13
drag, startPoint x: 460, startPoint y: 23, endPoint x: 364, endPoint y: 19, distance: 96.6
click at [364, 19] on div "All Open 2 Pending 2 Scheduled 0 In Progress 0 On Hold 0 Completed 0 derby View" at bounding box center [296, 23] width 445 height 15
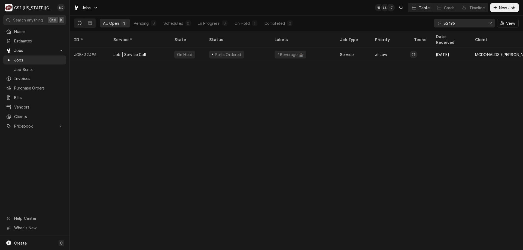
type input "32496"
click at [247, 48] on div "Parts Ordered" at bounding box center [237, 54] width 65 height 13
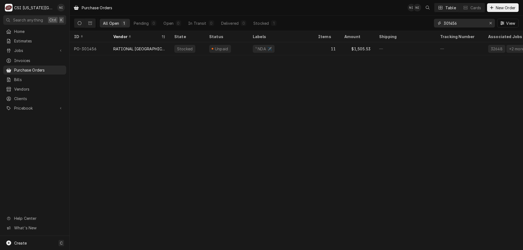
click at [490, 25] on icon "Erase input" at bounding box center [491, 23] width 3 height 4
click at [481, 23] on input "Dynamic Content Wrapper" at bounding box center [469, 23] width 51 height 9
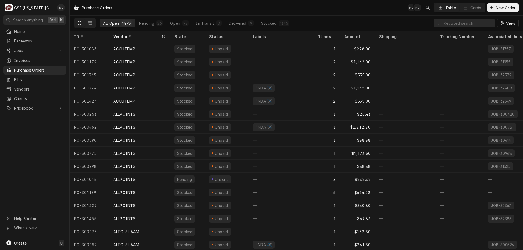
click at [467, 23] on input "Dynamic Content Wrapper" at bounding box center [468, 23] width 49 height 9
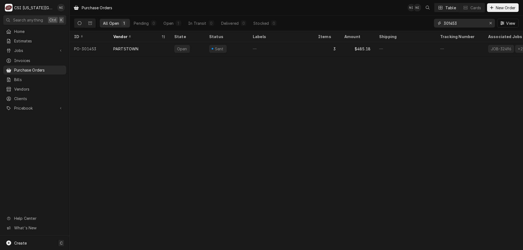
type input "301453"
click at [298, 48] on div "—" at bounding box center [281, 48] width 65 height 13
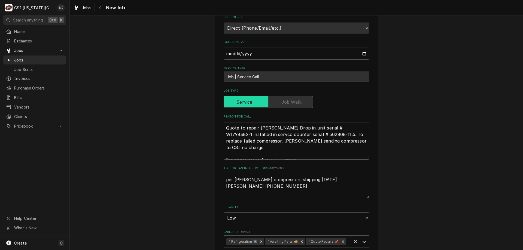
scroll to position [136, 0]
click at [224, 181] on textarea "per Aaron compressors shipping today Aaron 636-219-4275" at bounding box center [297, 186] width 146 height 25
type textarea "x"
type textarea "per Aaron compressors shipping today Aaron 636-219-4275"
type textarea "x"
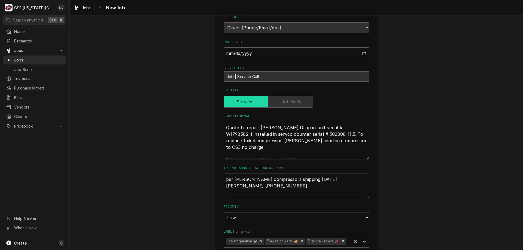
type textarea "per Aaron compressors shipping today Aaron 636-219-4275"
paste textarea "compressor in on the unassigned shelf"
type textarea "x"
type textarea "compressor in on the unassigned shelf per Aaron compressors shipping today Aaro…"
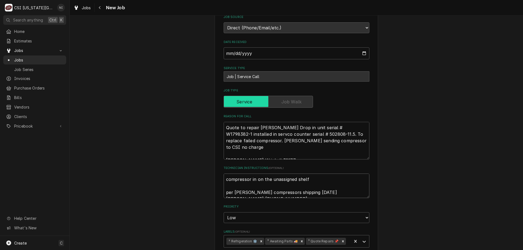
type textarea "x"
click at [301, 242] on icon "Remove ³ Awaiting Parts 🚚" at bounding box center [302, 242] width 2 height 2
type textarea "compressor in on the unassigned shelf per Aaron compressors shipping today Aaro…"
click at [362, 241] on icon "Labels" at bounding box center [364, 241] width 5 height 5
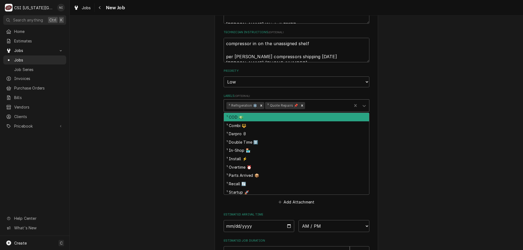
scroll to position [273, 0]
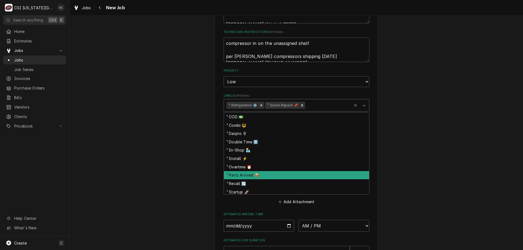
click at [247, 176] on div "¹ Parts Arrived 📦" at bounding box center [296, 175] width 145 height 8
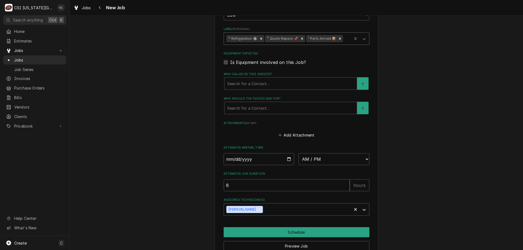
scroll to position [354, 0]
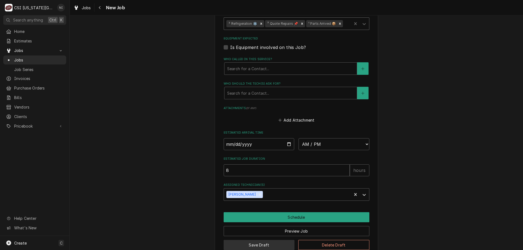
click at [268, 242] on button "Save Draft" at bounding box center [259, 245] width 71 height 10
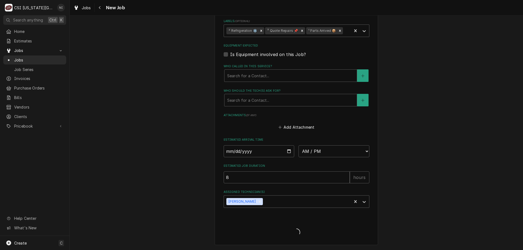
type textarea "x"
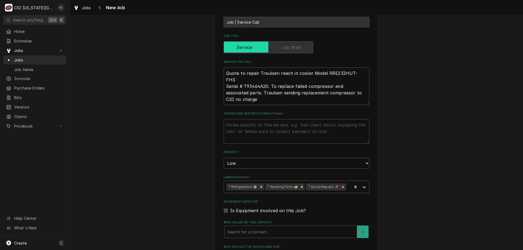
scroll to position [204, 0]
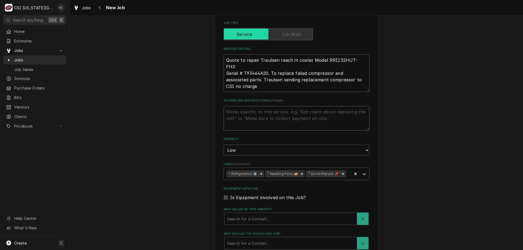
click at [251, 113] on textarea "Technician Instructions ( optional )" at bounding box center [297, 118] width 146 height 25
type textarea "x"
type textarea "c"
type textarea "x"
type textarea "co"
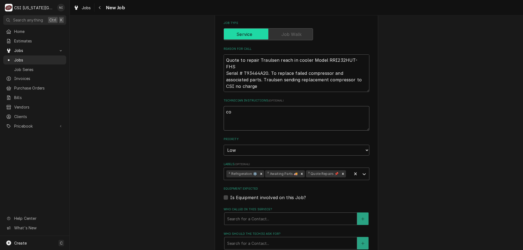
type textarea "x"
type textarea "com"
type textarea "x"
type textarea "comp"
type textarea "x"
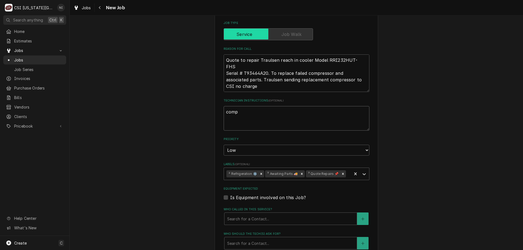
type textarea "compr"
type textarea "x"
type textarea "compre"
type textarea "x"
type textarea "compres"
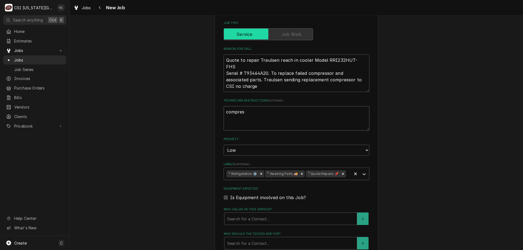
type textarea "x"
type textarea "compress"
type textarea "x"
type textarea "compresso"
type textarea "x"
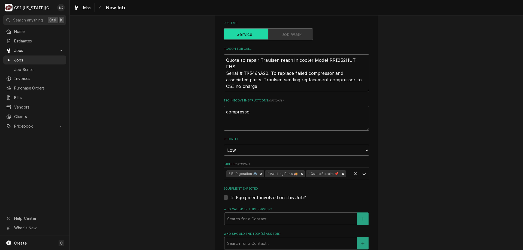
type textarea "compressor"
type textarea "x"
type textarea "compressor"
type textarea "x"
type textarea "compressor i"
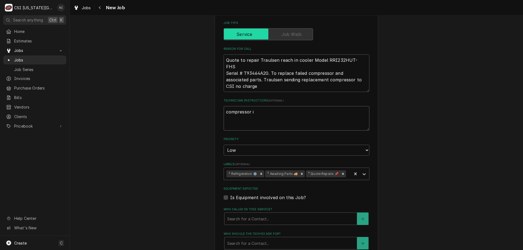
type textarea "x"
type textarea "compressor in"
type textarea "x"
type textarea "compressor in o"
type textarea "x"
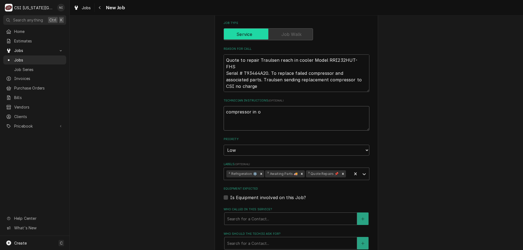
type textarea "compressor in on"
type textarea "x"
type textarea "compressor in on"
type textarea "x"
type textarea "compressor in on th"
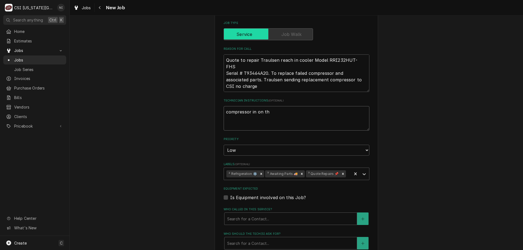
type textarea "x"
type textarea "compressor in on the"
type textarea "x"
type textarea "compressor in on the u"
type textarea "x"
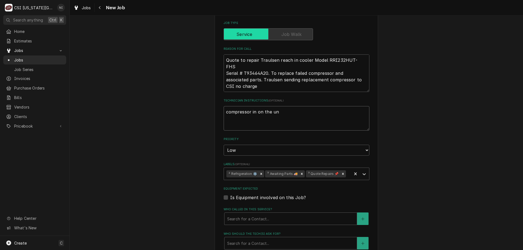
type textarea "compressor in on the ung"
type textarea "x"
type textarea "compressor in on the unga"
type textarea "x"
type textarea "compressor in on the ungas"
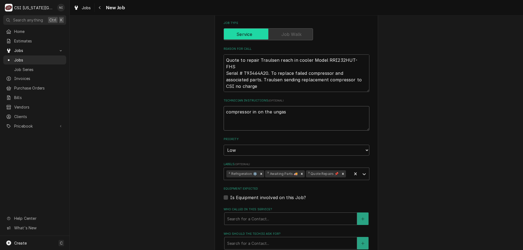
type textarea "x"
type textarea "compressor in on the unga"
type textarea "x"
type textarea "compressor in on the ung"
type textarea "x"
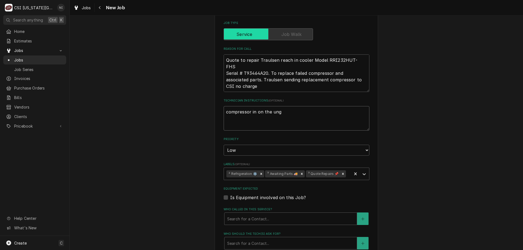
type textarea "compressor in on the un"
type textarea "x"
type textarea "compressor in on the una"
type textarea "x"
type textarea "compressor in on the unas"
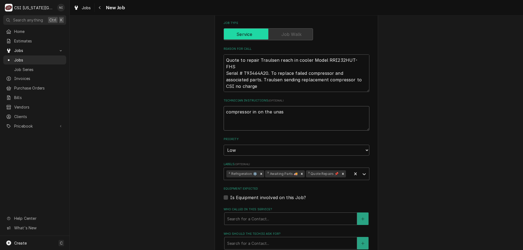
type textarea "x"
type textarea "compressor in on the unass"
type textarea "x"
type textarea "compressor in on the unassi"
type textarea "x"
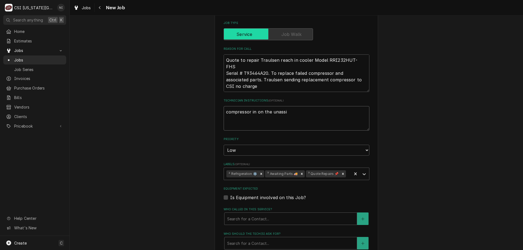
type textarea "compressor in on the unassig"
type textarea "x"
type textarea "compressor in on the unassign"
type textarea "x"
type textarea "compressor in on the unassigne"
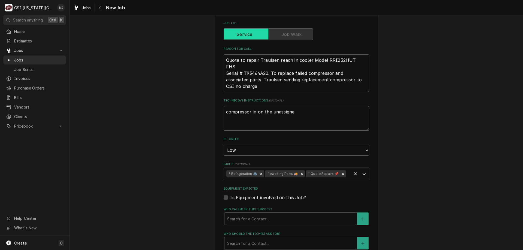
type textarea "x"
type textarea "compressor in on the unassigned"
type textarea "x"
type textarea "compressor in on the unassigned"
type textarea "x"
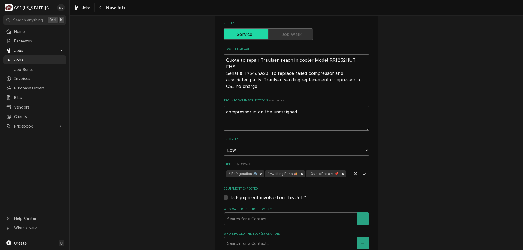
type textarea "compressor in on the unassigned s"
type textarea "x"
type textarea "compressor in on the unassigned sh"
type textarea "x"
type textarea "compressor in on the unassigned she"
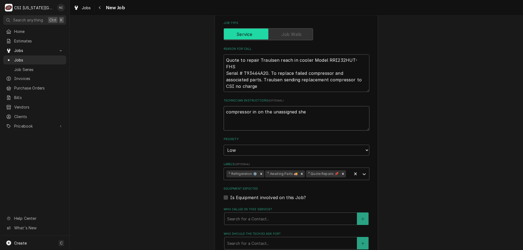
type textarea "x"
type textarea "compressor in on the unassigned shelf"
type textarea "x"
click at [301, 174] on icon "Remove ³ Awaiting Parts 🚚" at bounding box center [302, 174] width 2 height 2
type textarea "compressor in on the unassigned shelf"
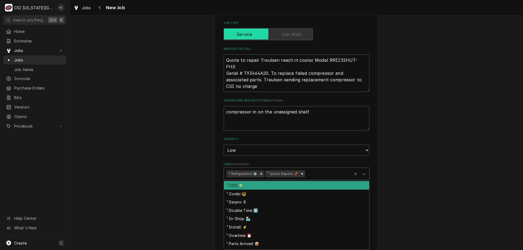
click at [364, 175] on icon "Labels" at bounding box center [364, 174] width 5 height 5
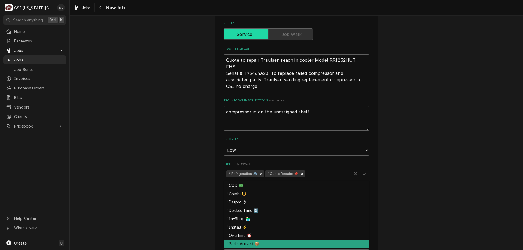
click at [245, 245] on div "¹ Parts Arrived 📦" at bounding box center [296, 244] width 145 height 8
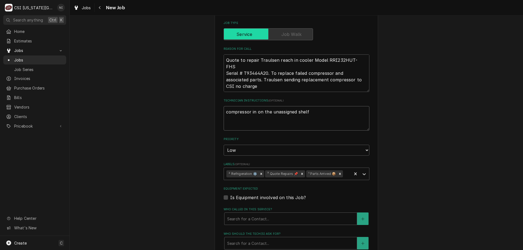
drag, startPoint x: 300, startPoint y: 113, endPoint x: 216, endPoint y: 113, distance: 84.2
click at [216, 113] on div "Use the fields below to edit this job: Client Details Client SERVCO COMPANY Ser…" at bounding box center [297, 115] width 164 height 586
click at [400, 108] on div "Use the fields below to edit this job: Client Details Client SERVCO COMPANY Ser…" at bounding box center [297, 114] width 454 height 595
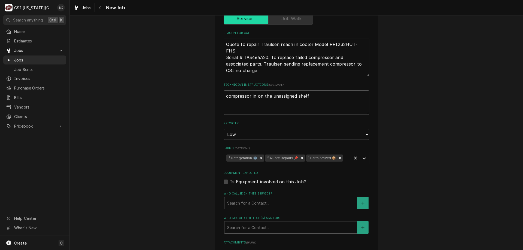
scroll to position [366, 0]
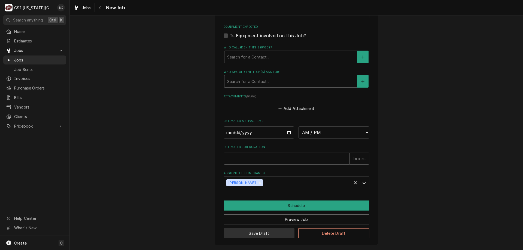
click at [284, 232] on button "Save Draft" at bounding box center [259, 234] width 71 height 10
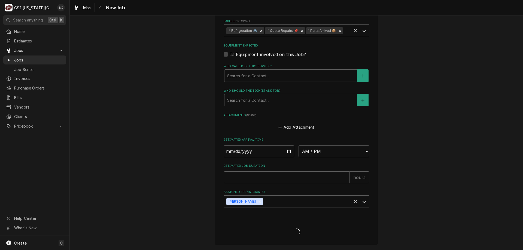
scroll to position [347, 0]
type textarea "x"
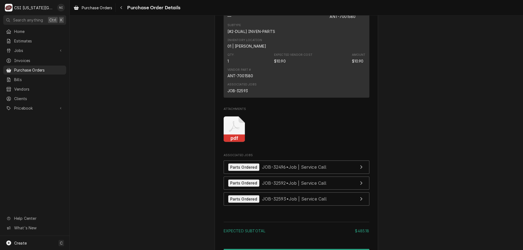
scroll to position [620, 0]
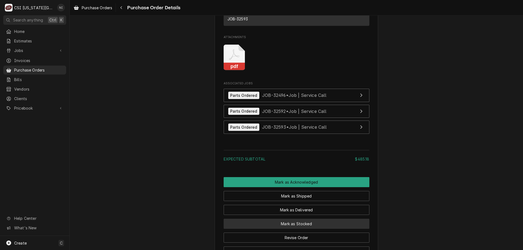
click at [322, 229] on button "Mark as Stocked" at bounding box center [297, 224] width 146 height 10
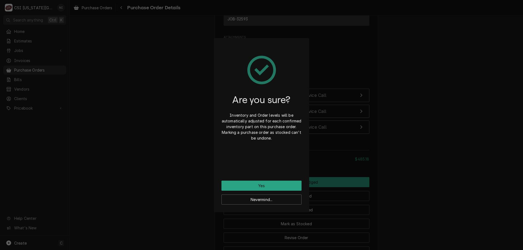
click at [279, 181] on div "Are you sure? Inventory and Order levels will be automatically adjusted for eac…" at bounding box center [262, 113] width 80 height 135
click at [252, 183] on button "Yes" at bounding box center [262, 186] width 80 height 10
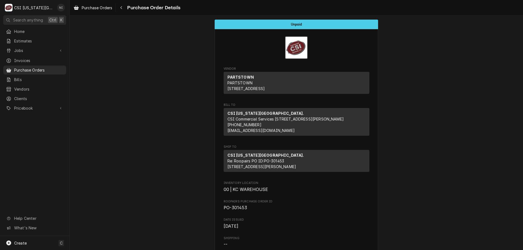
click at [50, 70] on span "Purchase Orders" at bounding box center [38, 70] width 49 height 6
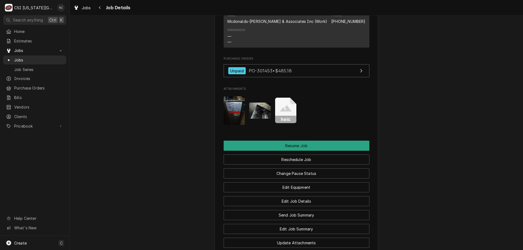
scroll to position [659, 0]
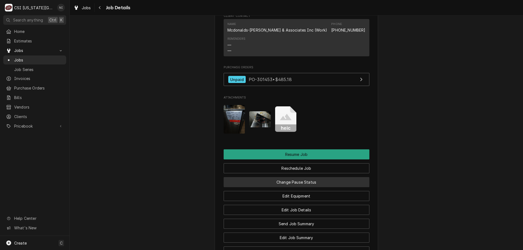
click at [310, 186] on button "Change Pause Status" at bounding box center [297, 182] width 146 height 10
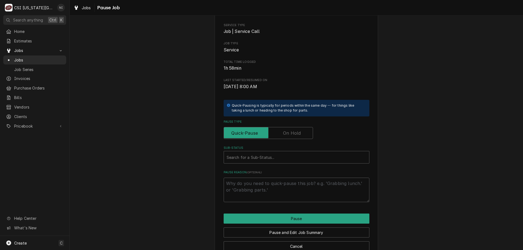
scroll to position [55, 0]
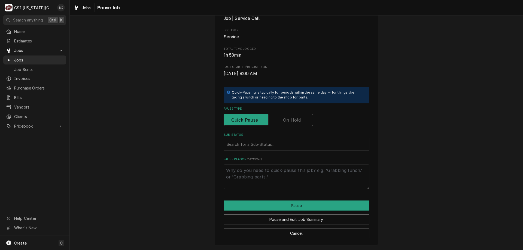
click at [295, 118] on label "Pause Type" at bounding box center [268, 120] width 89 height 12
click at [295, 118] on input "Pause Type" at bounding box center [268, 120] width 84 height 12
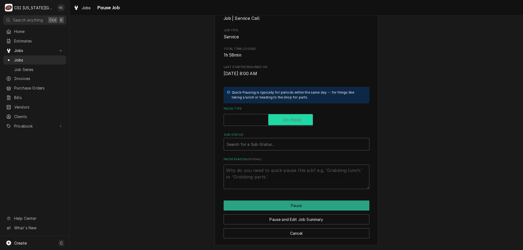
checkbox input "true"
click at [285, 142] on div "Sub-Status" at bounding box center [297, 145] width 140 height 10
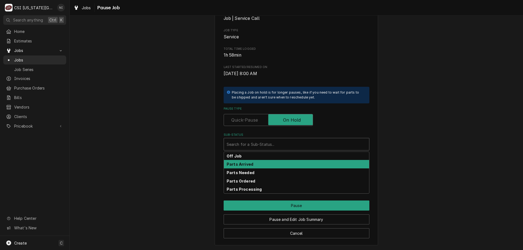
click at [242, 166] on strong "Parts Arrived" at bounding box center [240, 164] width 27 height 5
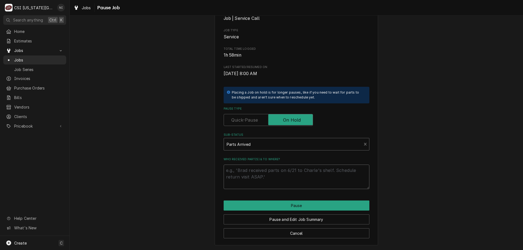
click at [239, 172] on textarea "Who received part(s) & to where?" at bounding box center [297, 177] width 146 height 25
type textarea "x"
type textarea "pa"
type textarea "x"
type textarea "par"
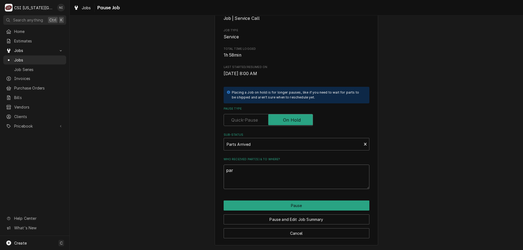
type textarea "x"
type textarea "pars"
type textarea "x"
type textarea "pars"
type textarea "x"
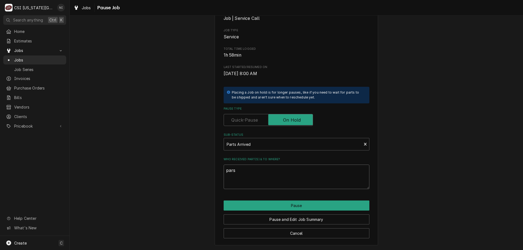
type textarea "pars"
type textarea "x"
type textarea "par"
type textarea "x"
type textarea "part"
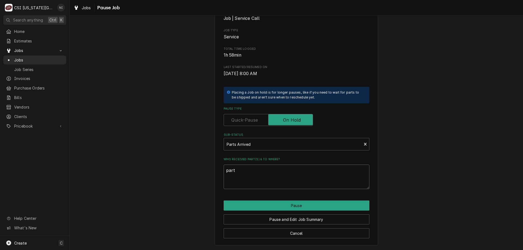
type textarea "x"
type textarea "parts"
type textarea "x"
type textarea "parts"
type textarea "x"
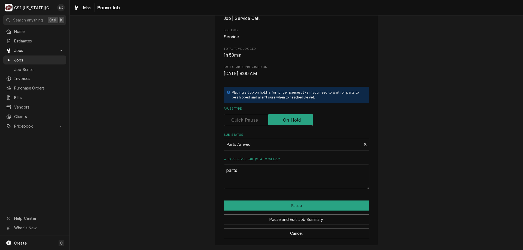
type textarea "parts n"
type textarea "x"
type textarea "parts n"
type textarea "x"
type textarea "parts n"
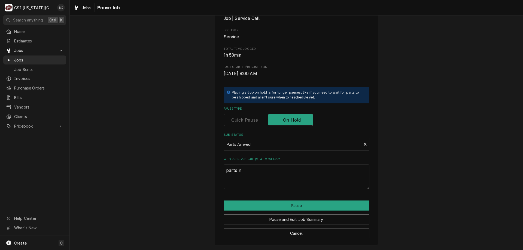
type textarea "x"
type textarea "parts"
type textarea "x"
type textarea "parts o"
type textarea "x"
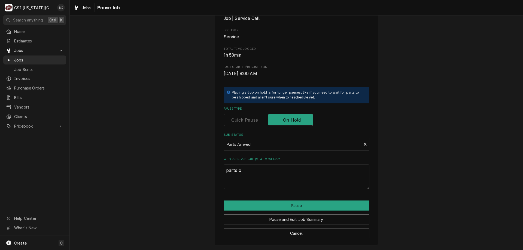
type textarea "parts on"
type textarea "x"
type textarea "parts on"
type textarea "x"
type textarea "parts on c"
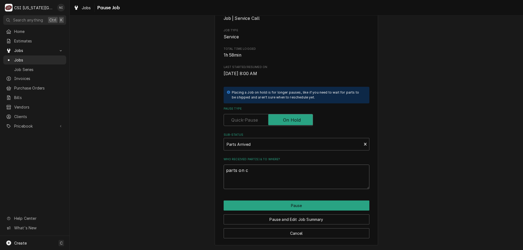
type textarea "x"
type textarea "parts on ch"
type textarea "x"
type textarea "parts on chr"
type textarea "x"
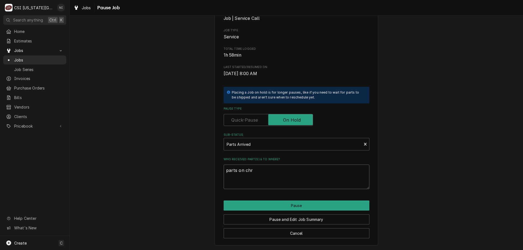
type textarea "parts on chrd"
type textarea "x"
type textarea "parts on chrdi"
type textarea "x"
type textarea "parts on chrdis"
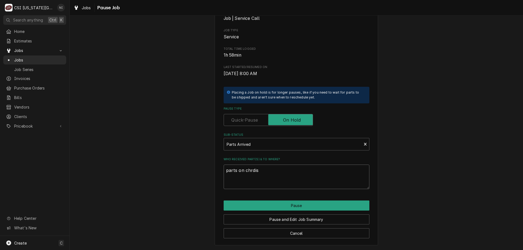
type textarea "x"
type textarea "parts on chrdist"
type textarea "x"
type textarea "parts on chrdis"
type textarea "x"
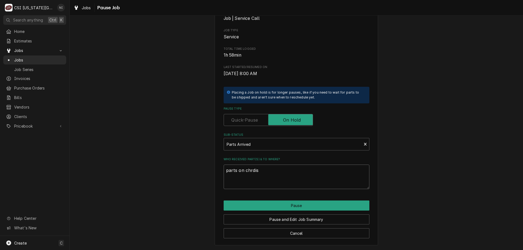
type textarea "parts on chrdi"
type textarea "x"
type textarea "parts on chrd"
type textarea "x"
type textarea "parts on chr"
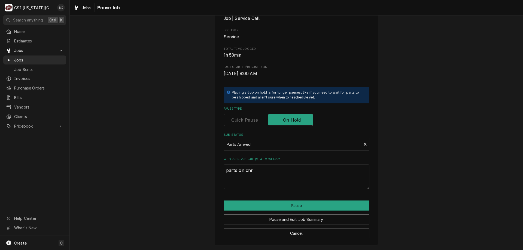
type textarea "x"
type textarea "parts on chri"
type textarea "x"
type textarea "parts on christ"
type textarea "x"
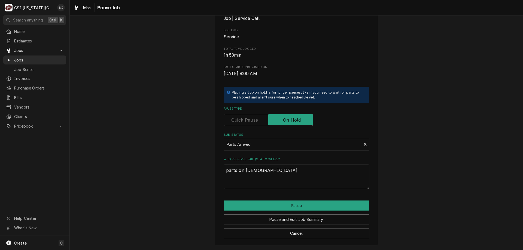
type textarea "parts on christy"
type textarea "x"
type textarea "parts on christyi"
type textarea "x"
type textarea "parts on christyia"
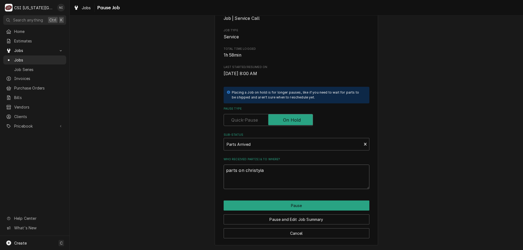
type textarea "x"
type textarea "parts on christyian"
type textarea "x"
type textarea "parts on christyian"
type textarea "x"
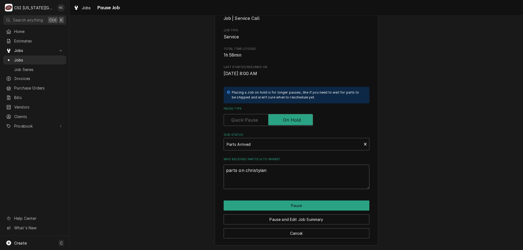
type textarea "parts on christyian"
type textarea "x"
type textarea "parts on christyia"
type textarea "x"
type textarea "parts on christyi"
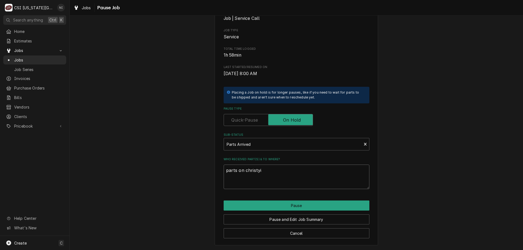
type textarea "x"
type textarea "parts on christy"
type textarea "x"
type textarea "parts on christ"
type textarea "x"
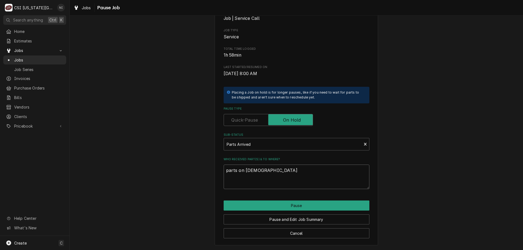
type textarea "parts on christi"
type textarea "x"
type textarea "parts on christia"
type textarea "x"
type textarea "parts on christian"
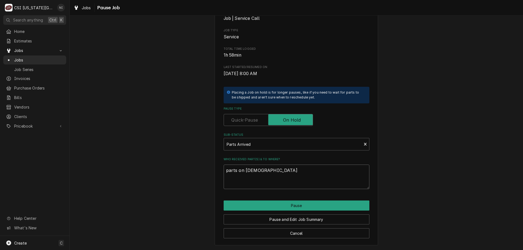
type textarea "x"
type textarea "parts on christian"
type textarea "x"
type textarea "parts on christian"
type textarea "x"
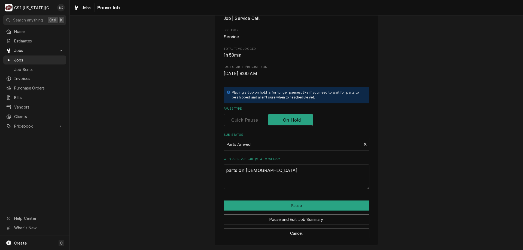
type textarea "parts on christia"
type textarea "x"
type textarea "parts on christi"
type textarea "x"
type textarea "parts on christ"
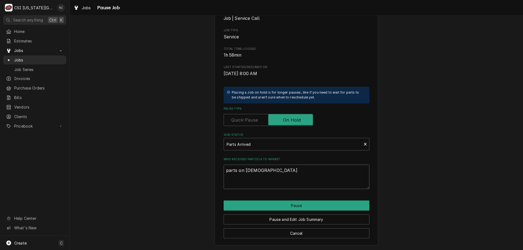
type textarea "x"
type textarea "parts on chris"
type textarea "x"
type textarea "parts on chri"
type textarea "x"
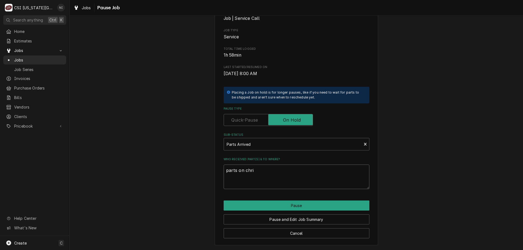
type textarea "parts on chris"
type textarea "x"
type textarea "parts on christ"
type textarea "x"
type textarea "parts on christa"
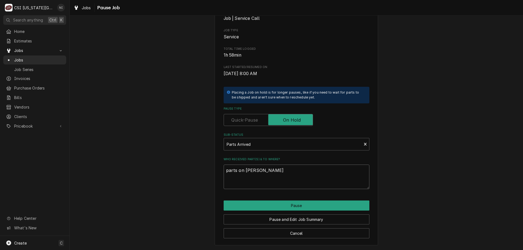
type textarea "x"
type textarea "parts on christan"
type textarea "x"
type textarea "parts on christan"
type textarea "x"
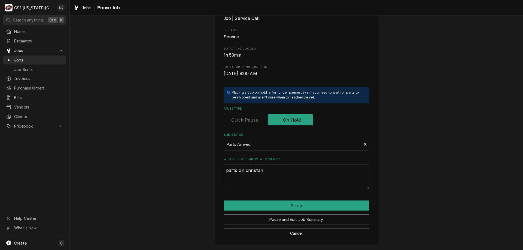
type textarea "parts on christan"
type textarea "x"
type textarea "parts on christa"
type textarea "x"
type textarea "parts on christ"
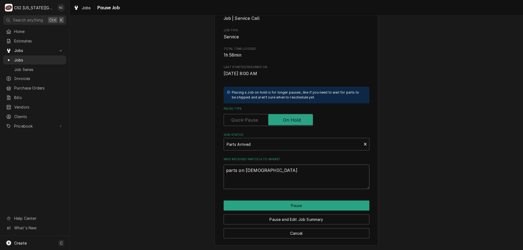
type textarea "x"
type textarea "parts on christi"
type textarea "x"
type textarea "parts on christia"
type textarea "x"
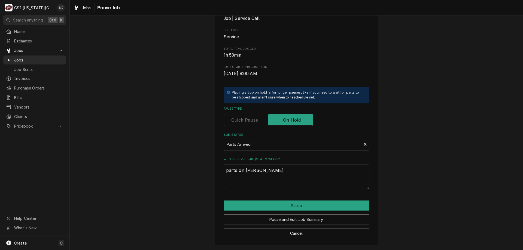
type textarea "parts on christian"
type textarea "x"
type textarea "parts on christian"
type textarea "x"
type textarea "parts on christian s"
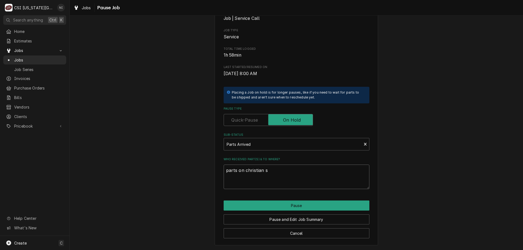
type textarea "x"
type textarea "parts on christian sh"
type textarea "x"
type textarea "parts on christian she"
type textarea "x"
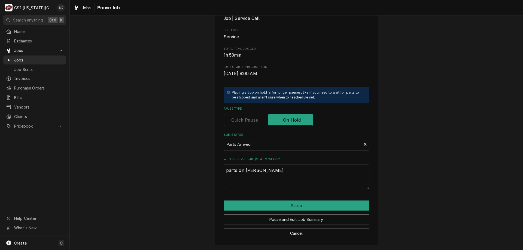
type textarea "parts on christian shelf"
type textarea "x"
type textarea "parts on christian shelf"
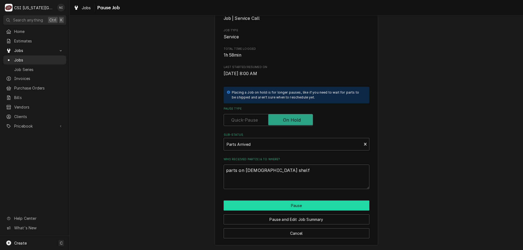
click at [312, 207] on button "Pause" at bounding box center [297, 206] width 146 height 10
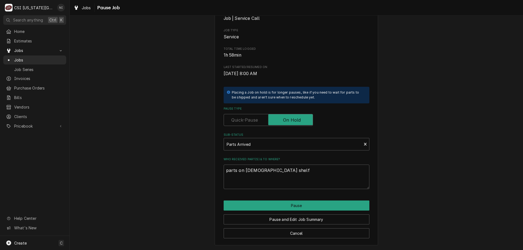
type textarea "x"
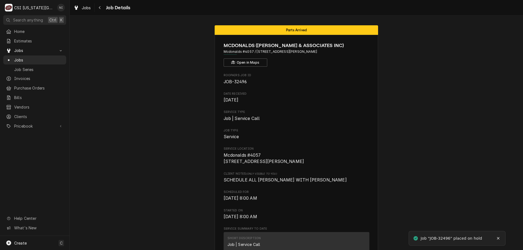
click at [48, 57] on span "Jobs" at bounding box center [38, 60] width 49 height 6
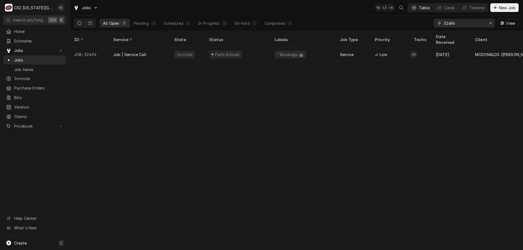
drag, startPoint x: 456, startPoint y: 23, endPoint x: 449, endPoint y: 24, distance: 6.4
click at [449, 24] on input "32496" at bounding box center [464, 23] width 41 height 9
type input "32593"
click at [264, 48] on div "Parts Ordered" at bounding box center [237, 54] width 65 height 13
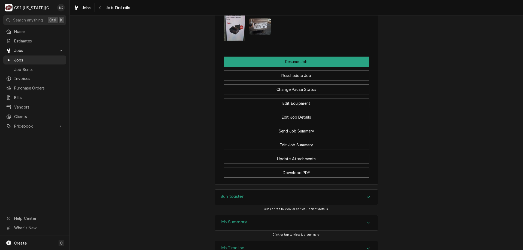
scroll to position [959, 0]
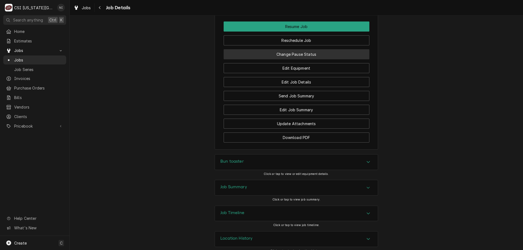
click at [308, 59] on button "Change Pause Status" at bounding box center [297, 54] width 146 height 10
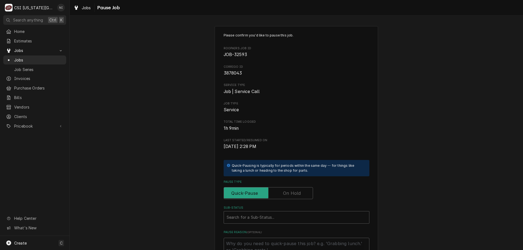
click at [292, 192] on label "Pause Type" at bounding box center [268, 194] width 89 height 12
click at [292, 192] on input "Pause Type" at bounding box center [268, 194] width 84 height 12
checkbox input "true"
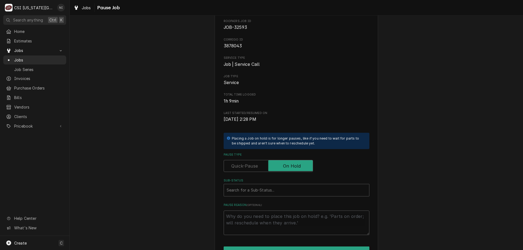
click at [302, 189] on div "Sub-Status" at bounding box center [297, 191] width 140 height 10
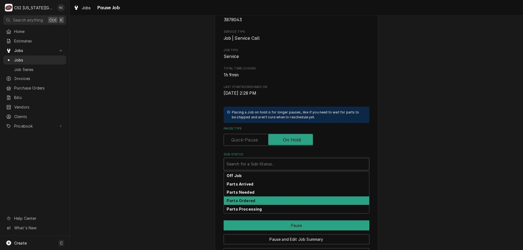
scroll to position [73, 0]
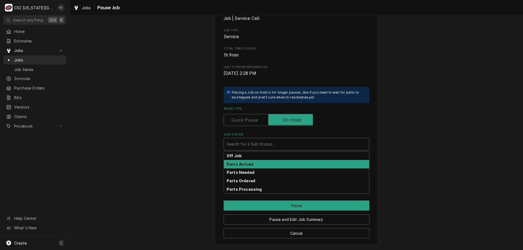
click at [248, 164] on strong "Parts Arrived" at bounding box center [240, 164] width 27 height 5
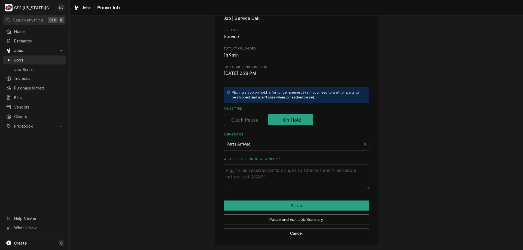
click at [259, 174] on textarea "Who received part(s) & to where?" at bounding box center [297, 177] width 146 height 25
type textarea "x"
type textarea "p"
type textarea "x"
type textarea "part"
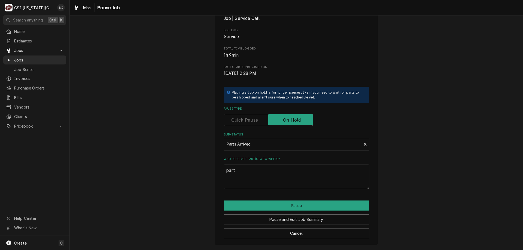
type textarea "x"
type textarea "parts"
type textarea "x"
type textarea "partst"
type textarea "x"
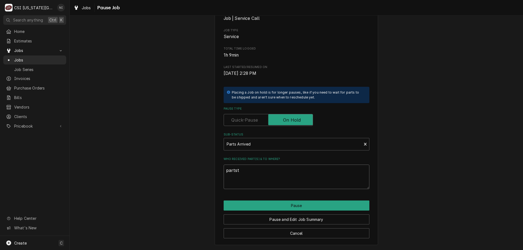
type textarea "partst"
type textarea "x"
type textarea "parts"
type textarea "x"
type textarea "part"
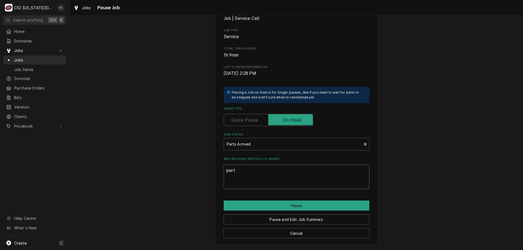
type textarea "x"
type textarea "parts"
type textarea "x"
type textarea "parts o"
type textarea "x"
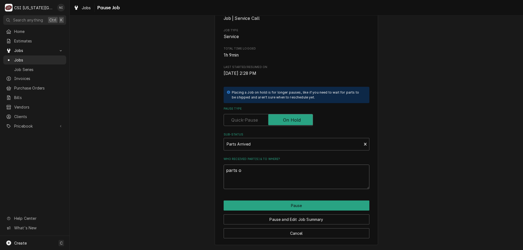
type textarea "parts on"
type textarea "x"
type textarea "parts on"
type textarea "x"
type textarea "parts on te"
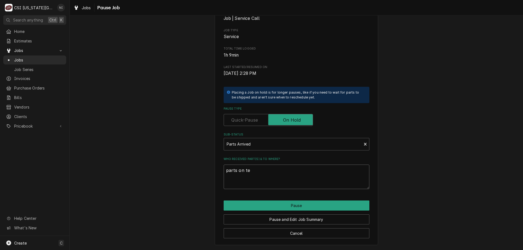
type textarea "x"
type textarea "parts on teh"
type textarea "x"
type textarea "parts on te"
type textarea "x"
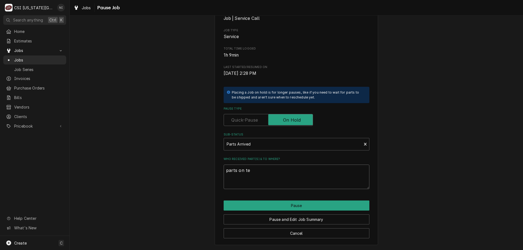
type textarea "parts on t"
type textarea "x"
type textarea "parts on"
type textarea "x"
type textarea "parts on"
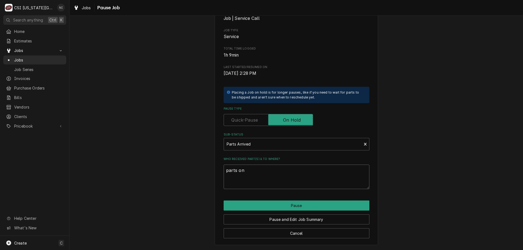
type textarea "x"
type textarea "parts o"
type textarea "x"
type textarea "parts"
type textarea "x"
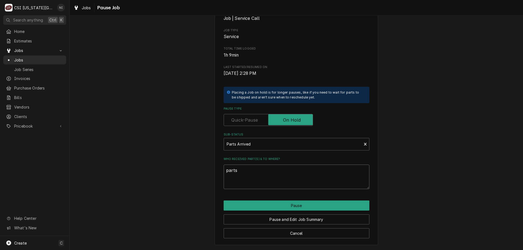
type textarea "parts o"
type textarea "x"
type textarea "parts on"
type textarea "x"
type textarea "parts on w"
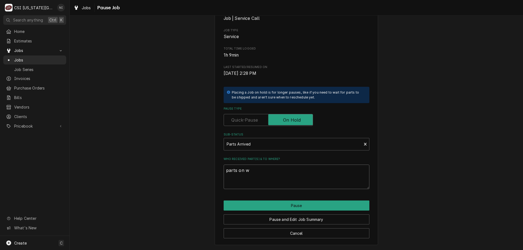
type textarea "x"
type textarea "parts on wi"
type textarea "x"
type textarea "parts on wil"
type textarea "x"
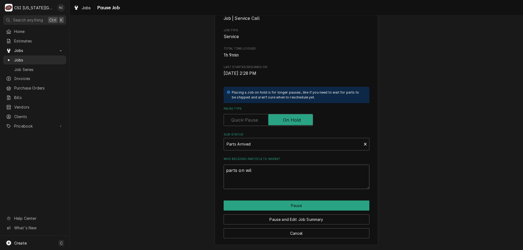
type textarea "parts on wils"
type textarea "x"
type textarea "parts on wilso"
type textarea "x"
type textarea "parts on wilson"
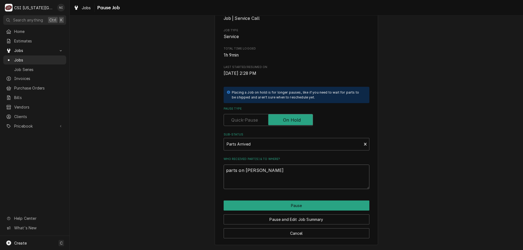
type textarea "x"
type textarea "parts on wilson s"
type textarea "x"
type textarea "parts on wilson sh"
type textarea "x"
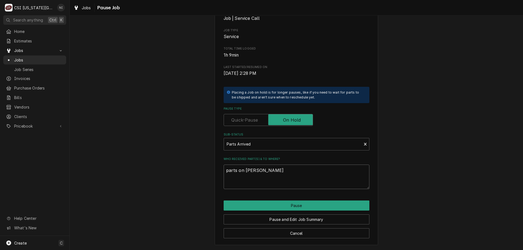
type textarea "parts on wilson she"
type textarea "x"
type textarea "parts on wilson shel"
type textarea "x"
type textarea "parts on [PERSON_NAME] shelf"
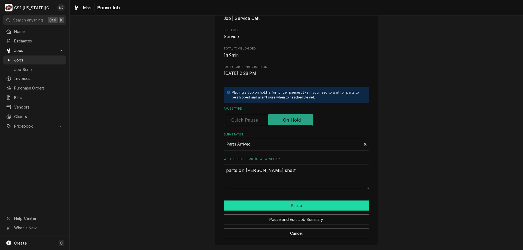
drag, startPoint x: 273, startPoint y: 208, endPoint x: 274, endPoint y: 201, distance: 6.8
click at [273, 207] on button "Pause" at bounding box center [297, 206] width 146 height 10
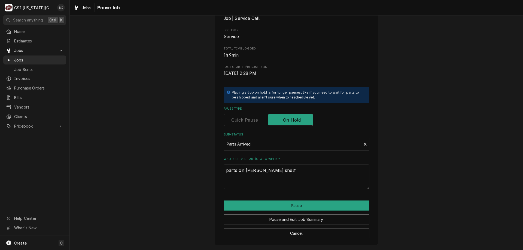
type textarea "x"
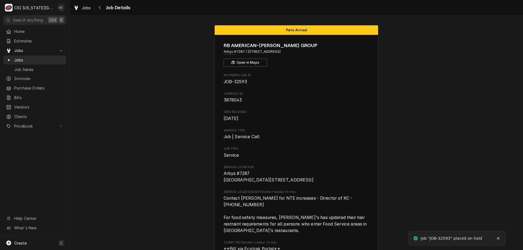
drag, startPoint x: 62, startPoint y: 66, endPoint x: 49, endPoint y: 58, distance: 14.4
click at [49, 59] on span "Jobs" at bounding box center [38, 60] width 49 height 6
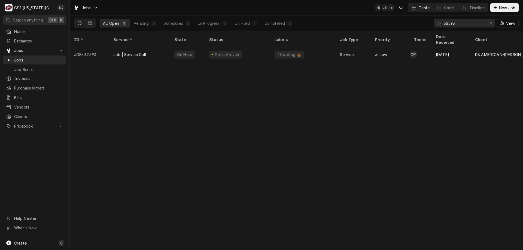
click at [459, 25] on input "32593" at bounding box center [464, 23] width 41 height 9
type input "32592"
click at [269, 50] on div "Parts Ordered" at bounding box center [237, 54] width 65 height 13
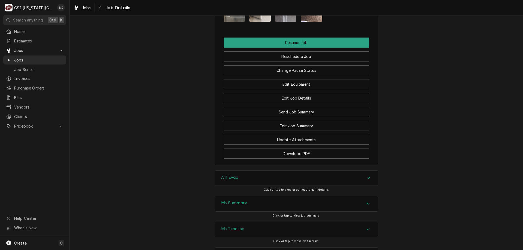
scroll to position [802, 0]
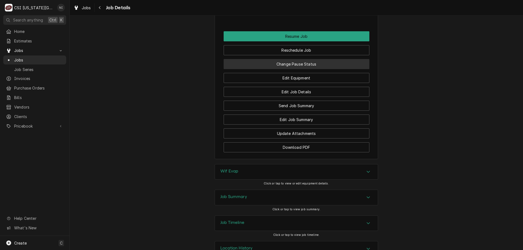
click at [284, 68] on button "Change Pause Status" at bounding box center [297, 64] width 146 height 10
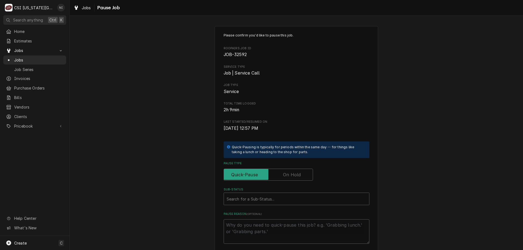
click at [277, 105] on span "Total Time Logged" at bounding box center [297, 104] width 146 height 4
click at [279, 171] on input "Pause Type" at bounding box center [268, 175] width 84 height 12
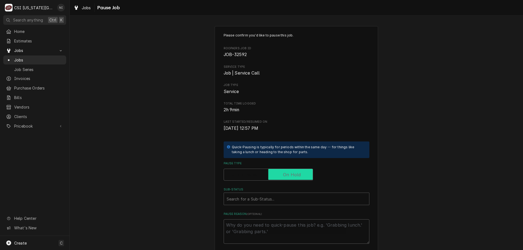
checkbox input "true"
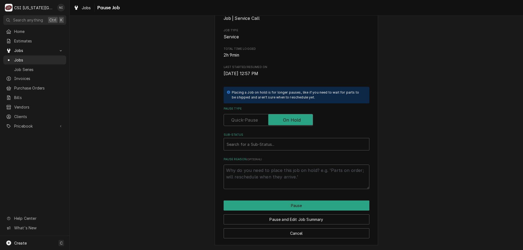
click at [265, 143] on div "Sub-Status" at bounding box center [297, 145] width 140 height 10
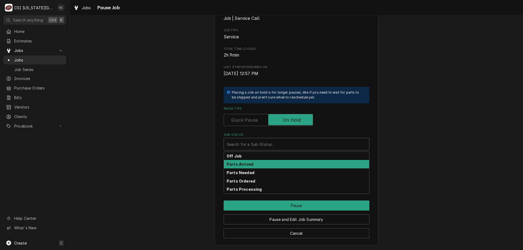
click at [248, 161] on div "Parts Arrived" at bounding box center [296, 164] width 145 height 8
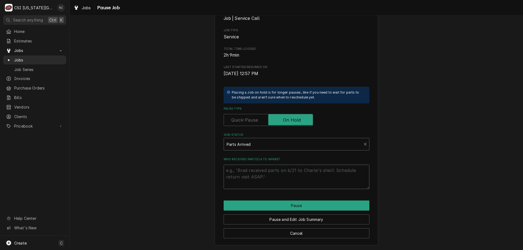
click at [241, 174] on textarea "Who received part(s) & to where?" at bounding box center [297, 177] width 146 height 25
type textarea "x"
type textarea "pa"
type textarea "x"
type textarea "part"
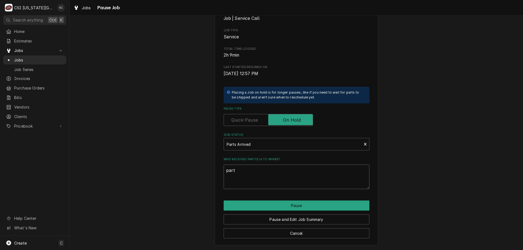
type textarea "x"
type textarea "parts"
type textarea "x"
type textarea "parts"
type textarea "x"
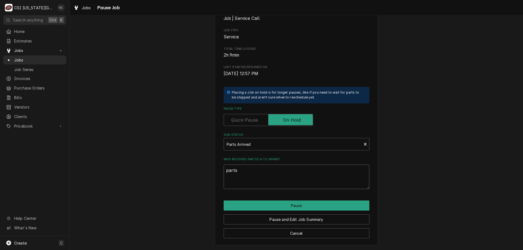
type textarea "parts o"
type textarea "x"
type textarea "parts on"
type textarea "x"
type textarea "parts on"
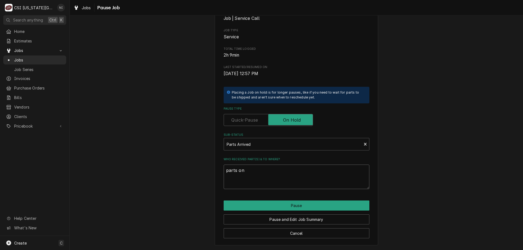
type textarea "x"
type textarea "parts on t"
type textarea "x"
type textarea "parts on the"
type textarea "x"
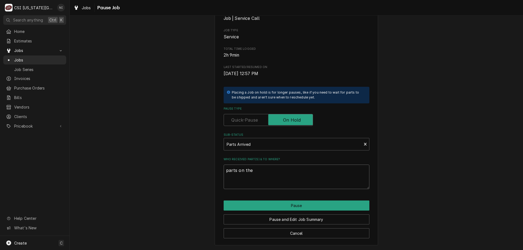
type textarea "parts on the"
type textarea "x"
type textarea "parts on the"
type textarea "x"
type textarea "parts on th"
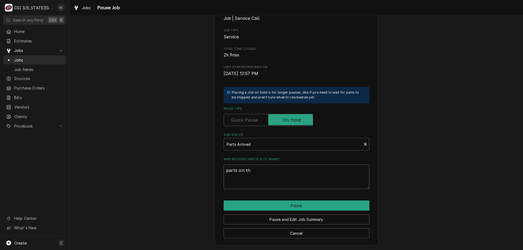
type textarea "x"
type textarea "parts on t"
type textarea "x"
type textarea "parts on"
type textarea "x"
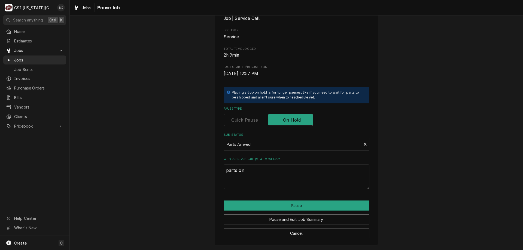
type textarea "parts on"
type textarea "x"
type textarea "parts on"
type textarea "x"
type textarea "parts on i"
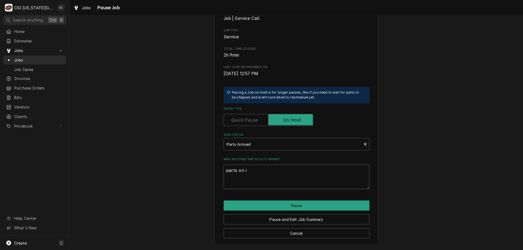
type textarea "x"
type textarea "parts on im"
type textarea "x"
type textarea "parts on imm"
type textarea "x"
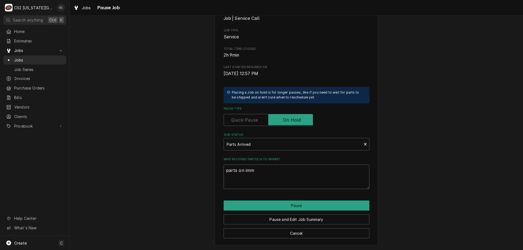
type textarea "parts on immy"
type textarea "x"
type textarea "parts on immy"
type textarea "x"
type textarea "parts on immy"
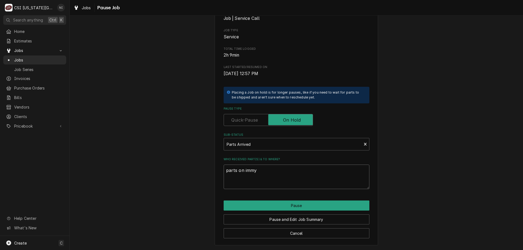
type textarea "x"
type textarea "parts on imm"
type textarea "x"
type textarea "parts on im"
type textarea "x"
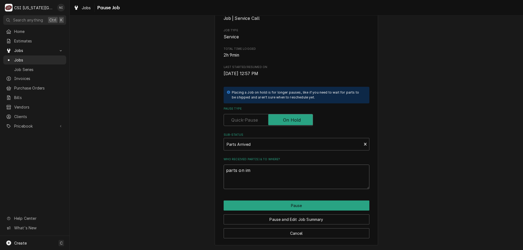
type textarea "parts on i"
type textarea "x"
type textarea "parts on"
type textarea "x"
type textarea "parts on"
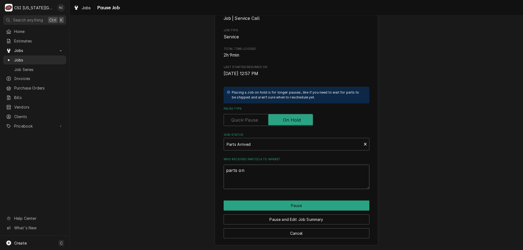
type textarea "x"
type textarea "parts onj"
type textarea "x"
type textarea "parts onji"
type textarea "x"
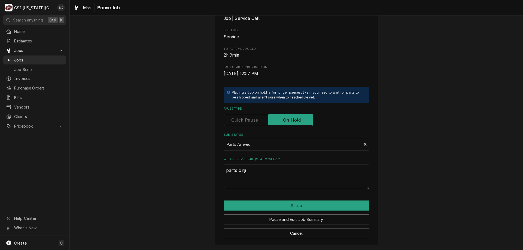
type textarea "parts onjim"
type textarea "x"
type textarea "parts onjimm"
type textarea "x"
type textarea "parts onjim"
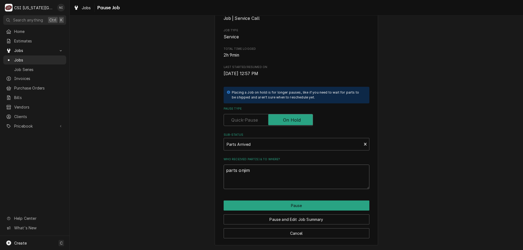
type textarea "x"
type textarea "parts onji"
type textarea "x"
type textarea "parts onj"
type textarea "x"
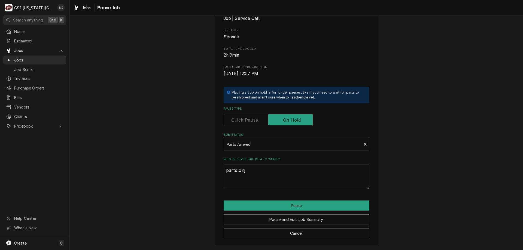
type textarea "parts on"
type textarea "x"
type textarea "parts on"
type textarea "x"
type textarea "parts on j"
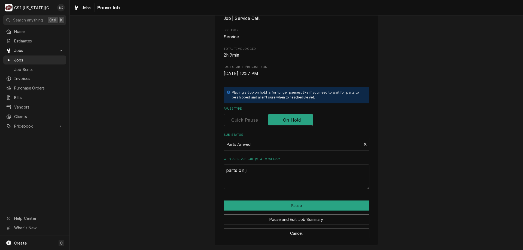
type textarea "x"
type textarea "parts on ji"
type textarea "x"
type textarea "parts on jim"
type textarea "x"
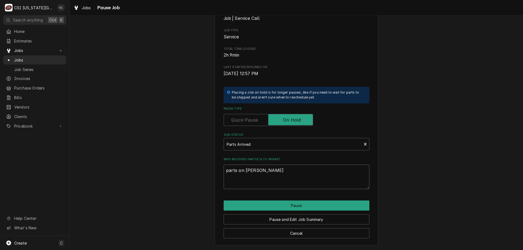
type textarea "parts on jimm"
type textarea "x"
type textarea "parts on jimmy"
type textarea "x"
type textarea "parts on jimmy s"
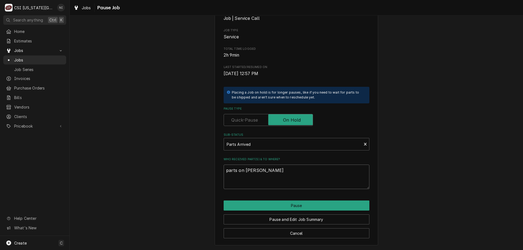
type textarea "x"
type textarea "parts on jimmy sh"
type textarea "x"
type textarea "parts on jimmy she"
type textarea "x"
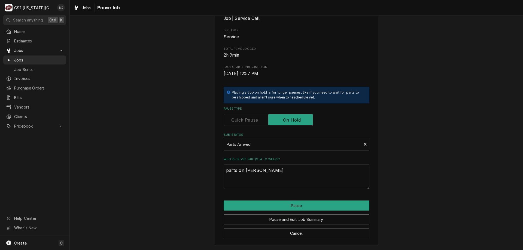
type textarea "parts on jimmy shel"
type textarea "x"
type textarea "parts on jimmy shelf"
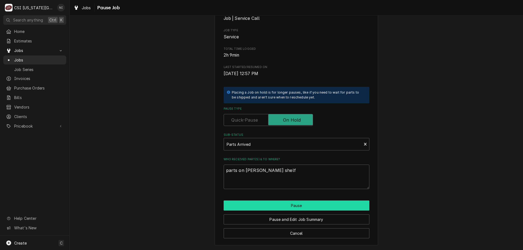
click at [261, 204] on button "Pause" at bounding box center [297, 206] width 146 height 10
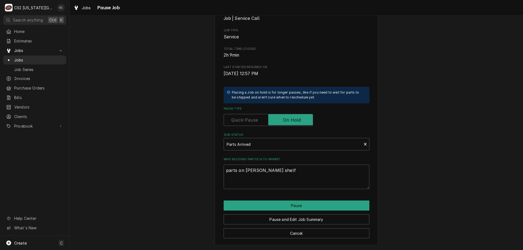
type textarea "x"
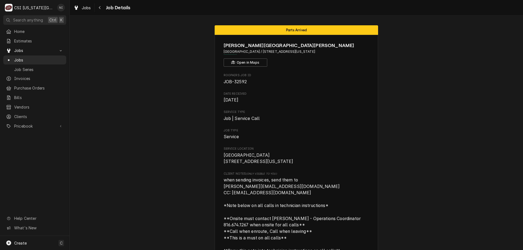
click at [29, 58] on span "Jobs" at bounding box center [38, 60] width 49 height 6
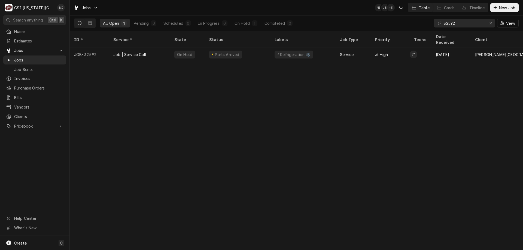
drag, startPoint x: 458, startPoint y: 24, endPoint x: 397, endPoint y: 20, distance: 61.4
click at [398, 20] on div "All Open 1 Pending 0 Scheduled 0 In Progress 0 On Hold 1 Completed 0 32592 View" at bounding box center [296, 23] width 445 height 15
type input "32113"
click at [231, 49] on div "Draft" at bounding box center [237, 54] width 65 height 13
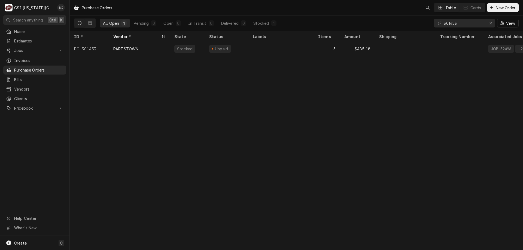
drag, startPoint x: 459, startPoint y: 22, endPoint x: 412, endPoint y: 24, distance: 47.0
click at [413, 24] on div "All Open 1 Pending 0 Open 0 In Transit 0 Delivered 0 Stocked 1 301453 View" at bounding box center [296, 23] width 445 height 15
type input "301236"
click at [262, 48] on div "—" at bounding box center [281, 48] width 65 height 13
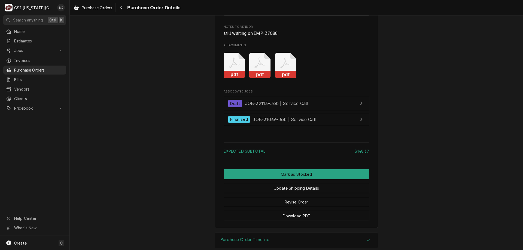
scroll to position [629, 0]
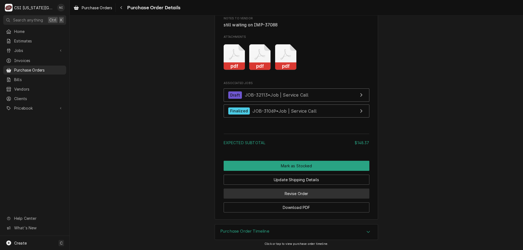
click at [311, 196] on button "Revise Order" at bounding box center [297, 194] width 146 height 10
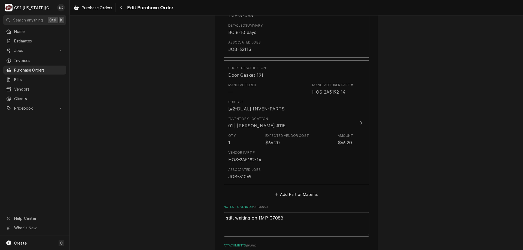
scroll to position [327, 0]
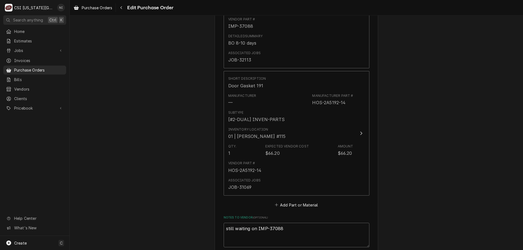
drag, startPoint x: 274, startPoint y: 227, endPoint x: 141, endPoint y: 195, distance: 137.4
click at [146, 201] on div "Please provide the following information to create your purchase order: Basic D…" at bounding box center [297, 29] width 454 height 671
type textarea "x"
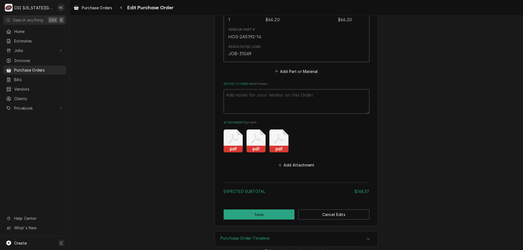
scroll to position [468, 0]
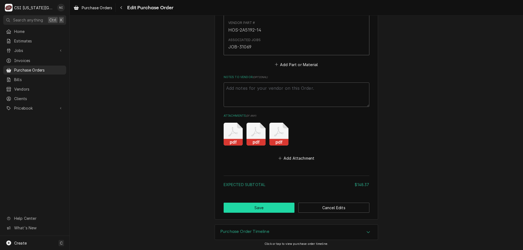
click at [273, 209] on button "Save" at bounding box center [259, 208] width 71 height 10
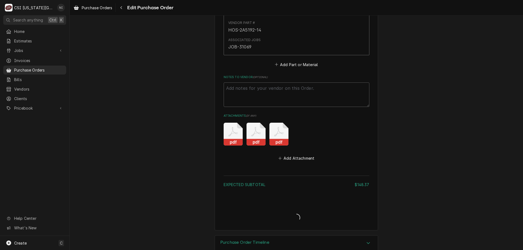
type textarea "x"
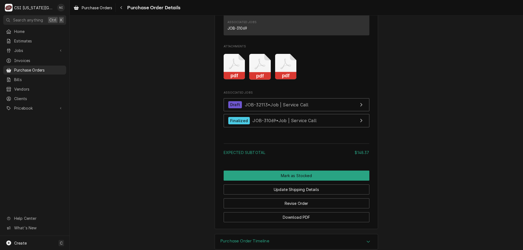
scroll to position [596, 0]
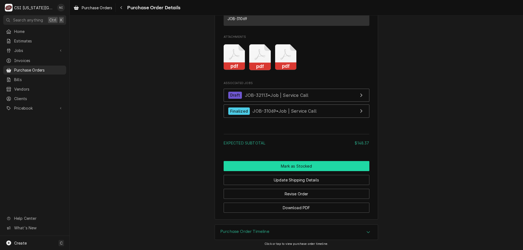
click at [310, 171] on button "Mark as Stocked" at bounding box center [297, 166] width 146 height 10
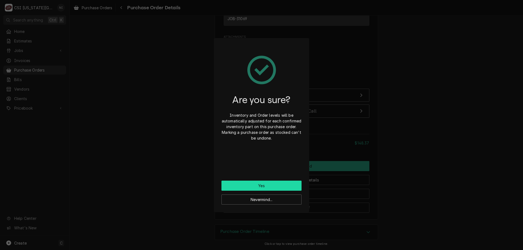
click at [277, 182] on button "Yes" at bounding box center [262, 186] width 80 height 10
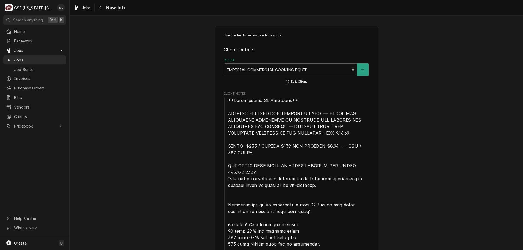
type textarea "x"
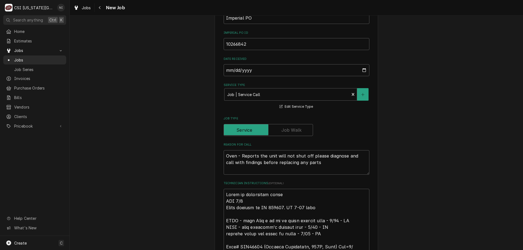
scroll to position [431, 0]
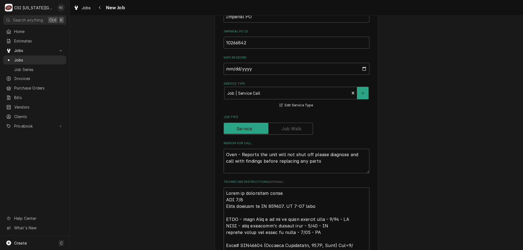
click at [32, 57] on span "Jobs" at bounding box center [38, 60] width 49 height 6
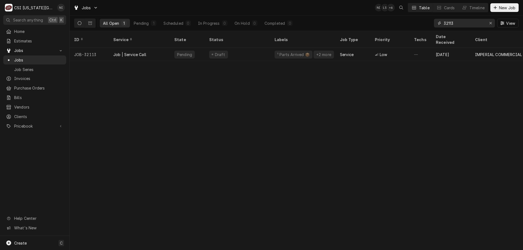
drag, startPoint x: 462, startPoint y: 23, endPoint x: 409, endPoint y: 23, distance: 52.6
click at [409, 23] on div "All Open 1 Pending 1 Scheduled 0 In Progress 0 On Hold 0 Completed 0 32113 View" at bounding box center [296, 23] width 445 height 15
type input "30147"
click at [248, 50] on div "Draft" at bounding box center [237, 54] width 65 height 13
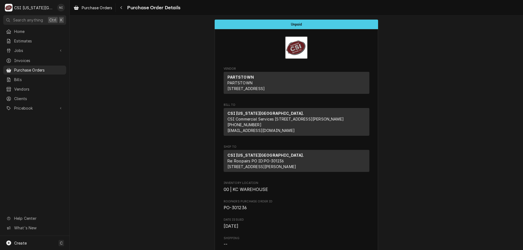
click at [55, 67] on span "Purchase Orders" at bounding box center [38, 70] width 49 height 6
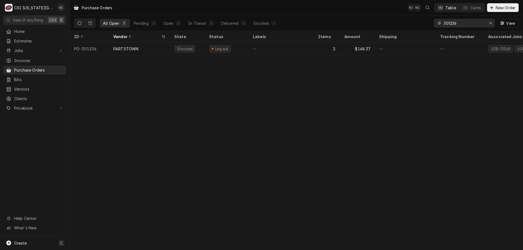
drag, startPoint x: 458, startPoint y: 24, endPoint x: 382, endPoint y: 18, distance: 76.3
click at [384, 18] on div "All Open 1 Pending 0 Open 0 In Transit 0 Delivered 0 Stocked 1 301236 View" at bounding box center [296, 23] width 445 height 15
type input "300441"
click at [206, 49] on div "Unpaid" at bounding box center [227, 48] width 44 height 13
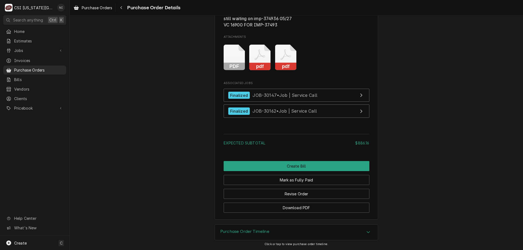
scroll to position [1211, 0]
click at [270, 237] on div "Purchase Order Timeline" at bounding box center [296, 232] width 163 height 15
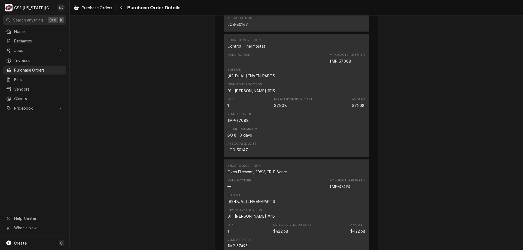
scroll to position [605, 0]
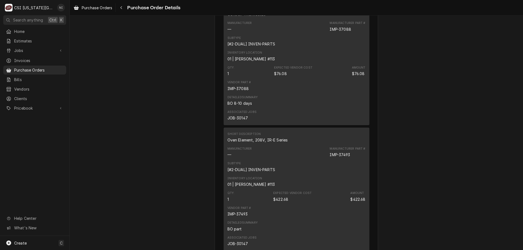
click at [44, 67] on span "Purchase Orders" at bounding box center [38, 70] width 49 height 6
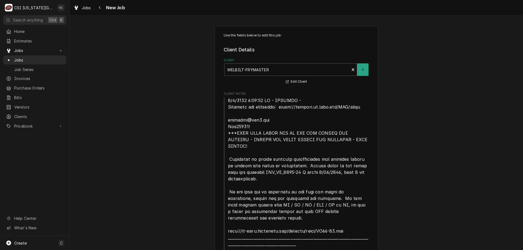
type textarea "x"
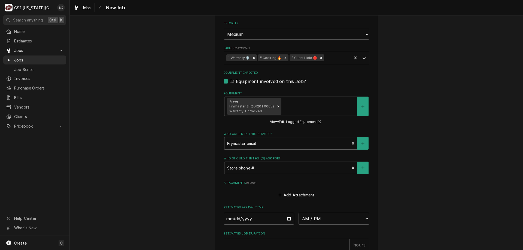
scroll to position [486, 0]
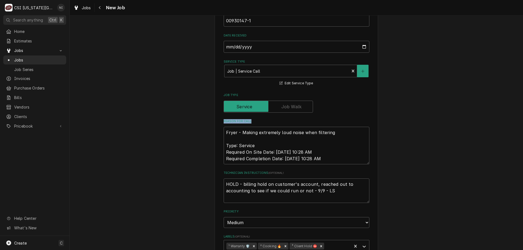
drag, startPoint x: 464, startPoint y: 102, endPoint x: 444, endPoint y: 60, distance: 47.3
click at [444, 60] on div "Use the fields below to edit this job: Client Details Client WELBILT-FRYMASTER …" at bounding box center [297, 30] width 454 height 990
click at [433, 75] on div "Use the fields below to edit this job: Client Details Client WELBILT-FRYMASTER …" at bounding box center [297, 30] width 454 height 990
click at [59, 59] on span "Jobs" at bounding box center [38, 60] width 49 height 6
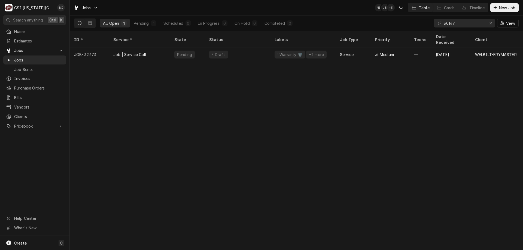
drag, startPoint x: 461, startPoint y: 23, endPoint x: 403, endPoint y: 23, distance: 58.6
click at [407, 24] on div "All Open 1 Pending 1 Scheduled 0 In Progress 0 On Hold 0 Completed 0 30147 View" at bounding box center [296, 23] width 445 height 15
click at [90, 24] on icon "Dynamic Content Wrapper" at bounding box center [90, 23] width 4 height 4
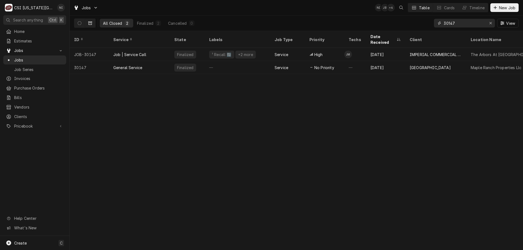
drag, startPoint x: 455, startPoint y: 22, endPoint x: 388, endPoint y: 22, distance: 67.6
click at [392, 22] on div "All Closed 2 Finalized 2 Cancelled 0 30147 View" at bounding box center [296, 23] width 445 height 15
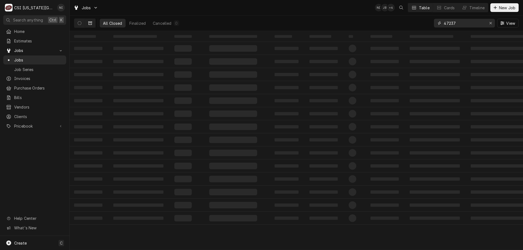
type input "47237"
click at [82, 23] on button "Dynamic Content Wrapper" at bounding box center [79, 23] width 10 height 9
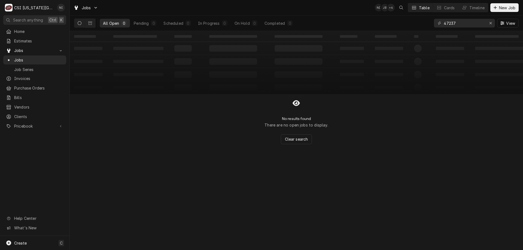
click at [89, 24] on icon "Dynamic Content Wrapper" at bounding box center [90, 23] width 4 height 4
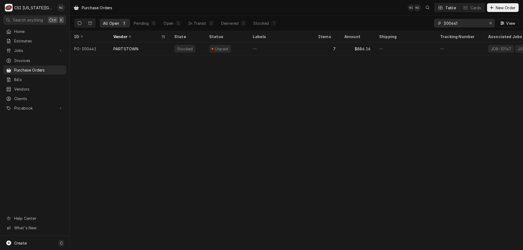
drag, startPoint x: 461, startPoint y: 24, endPoint x: 399, endPoint y: 23, distance: 62.7
click at [399, 23] on div "All Open 1 Pending 0 Open 0 In Transit 0 Delivered 0 Stocked 1 300441 View" at bounding box center [296, 23] width 445 height 15
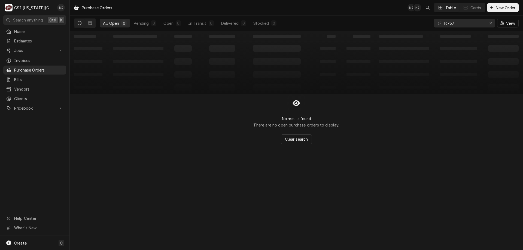
type input "16757"
click at [93, 23] on button "Dynamic Content Wrapper" at bounding box center [90, 23] width 10 height 9
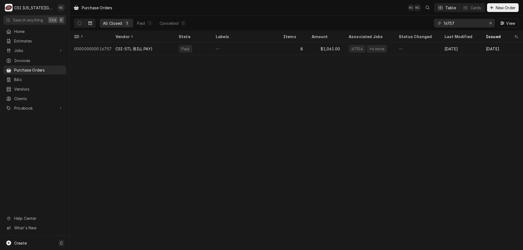
click at [228, 49] on div "—" at bounding box center [246, 48] width 68 height 13
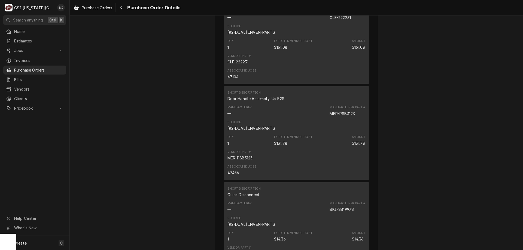
scroll to position [95, 0]
